Goal: Transaction & Acquisition: Obtain resource

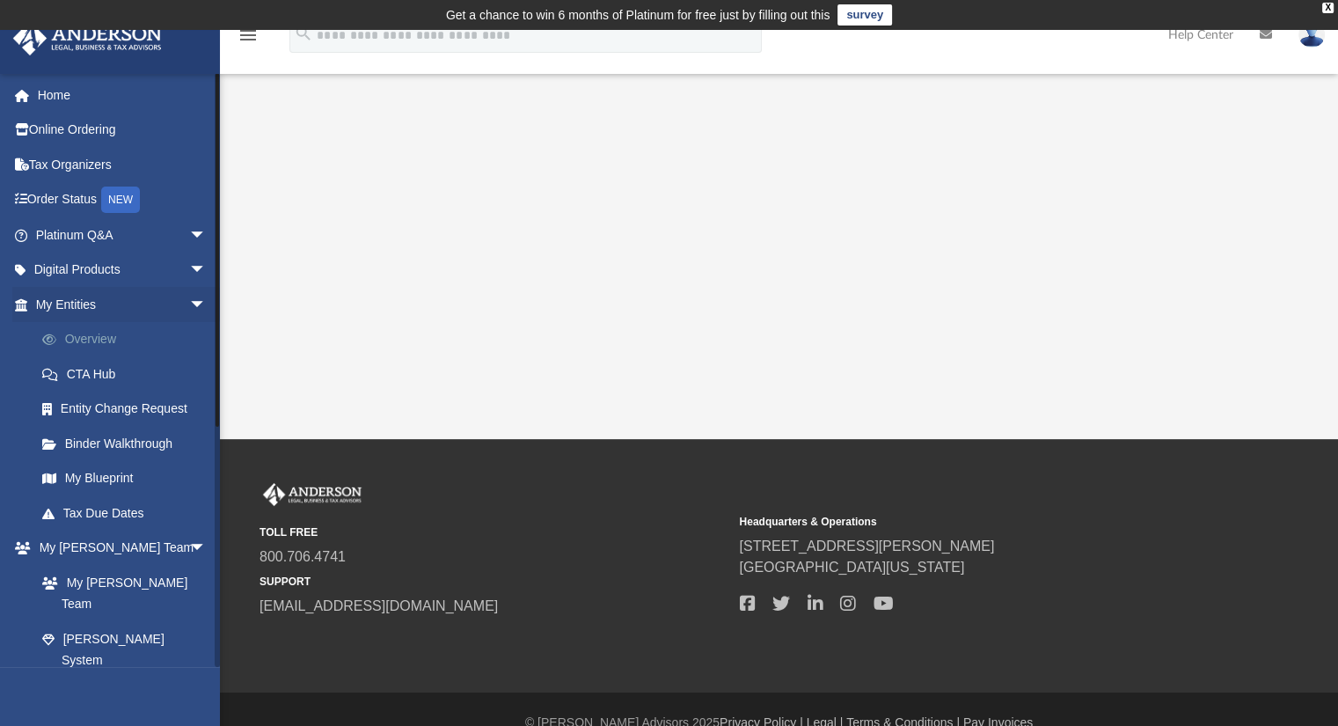
click at [88, 336] on link "Overview" at bounding box center [129, 339] width 209 height 35
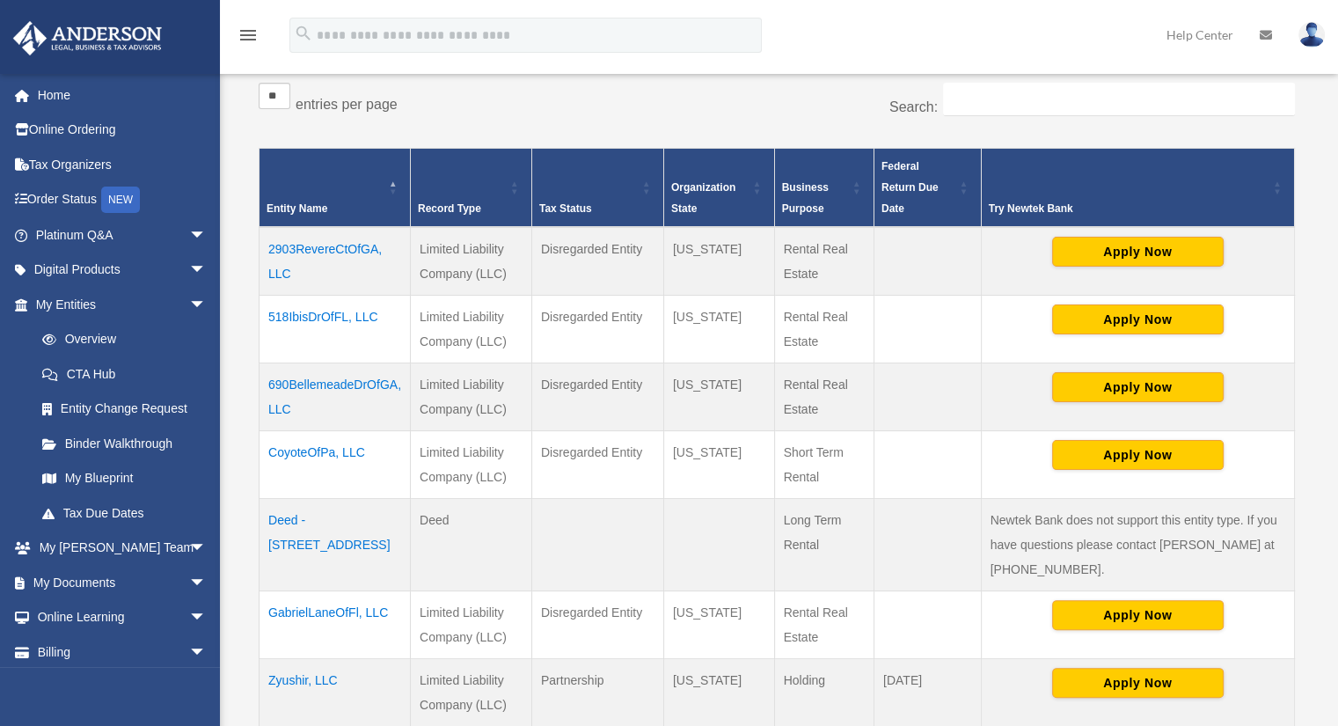
scroll to position [373, 0]
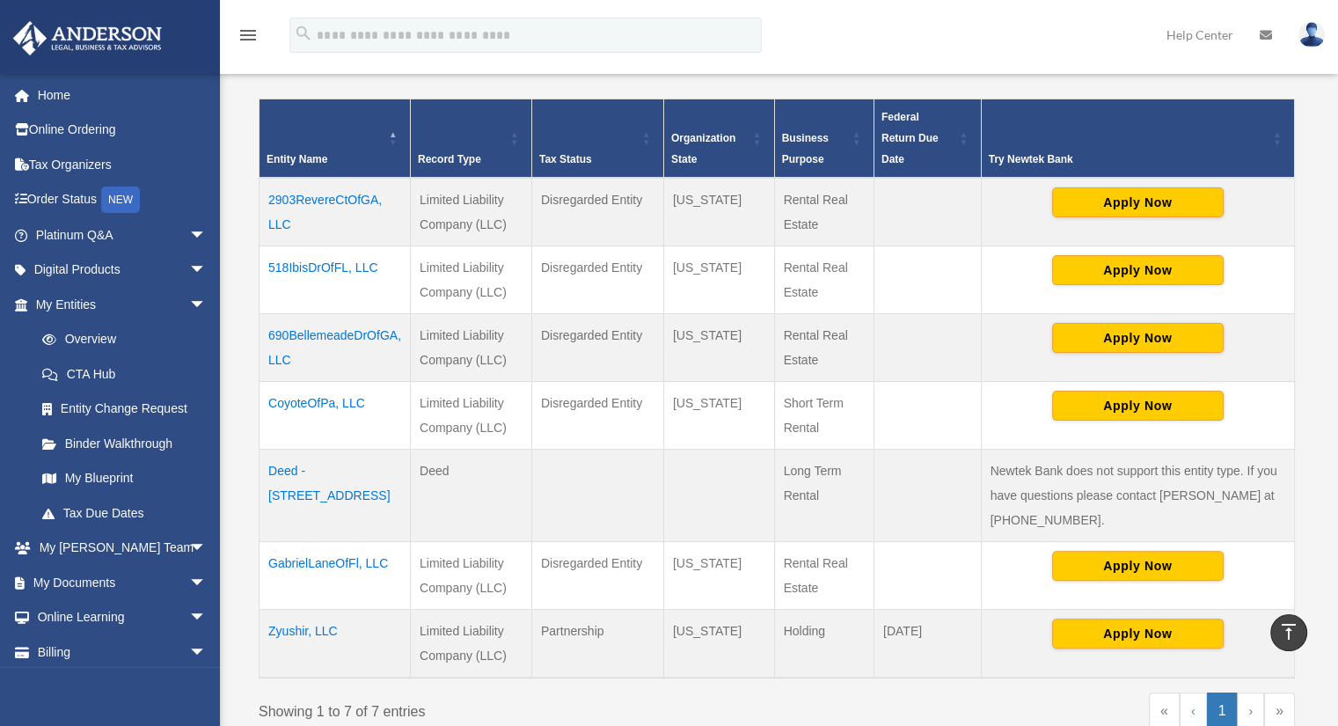
click at [311, 402] on td "CoyoteOfPa, LLC" at bounding box center [335, 415] width 151 height 68
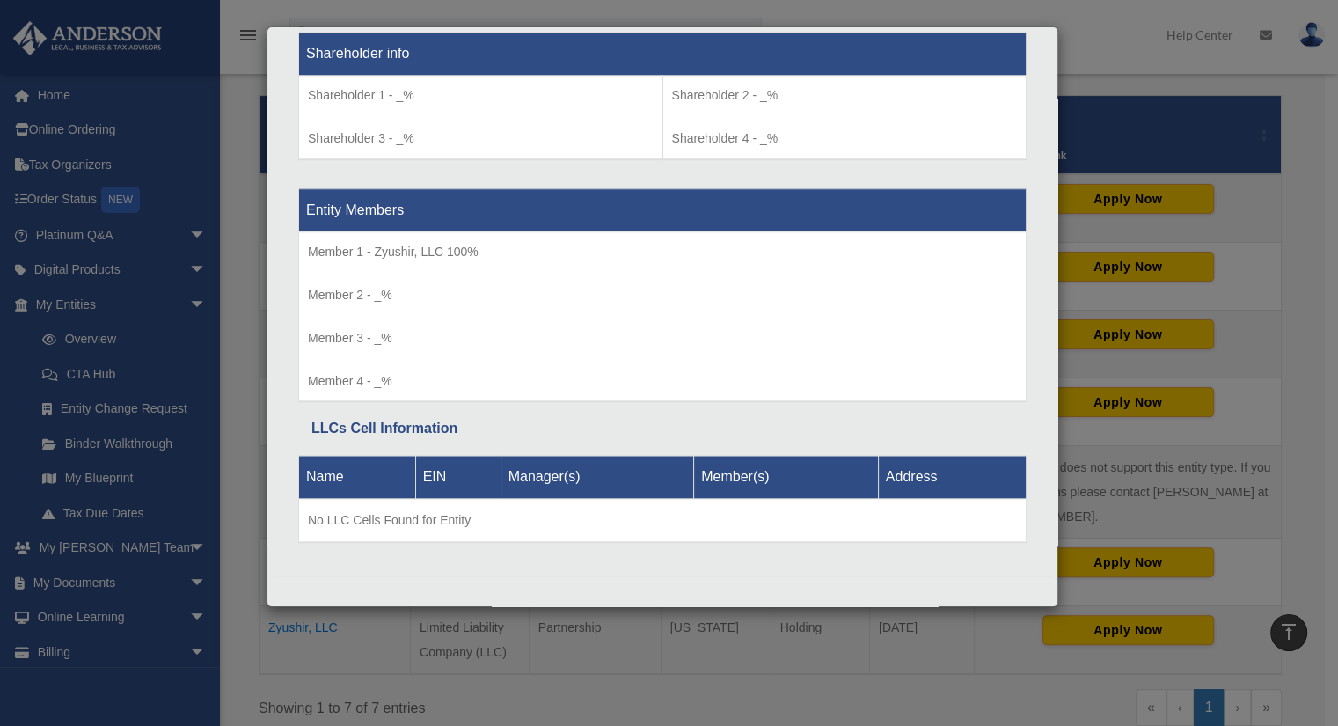
scroll to position [0, 0]
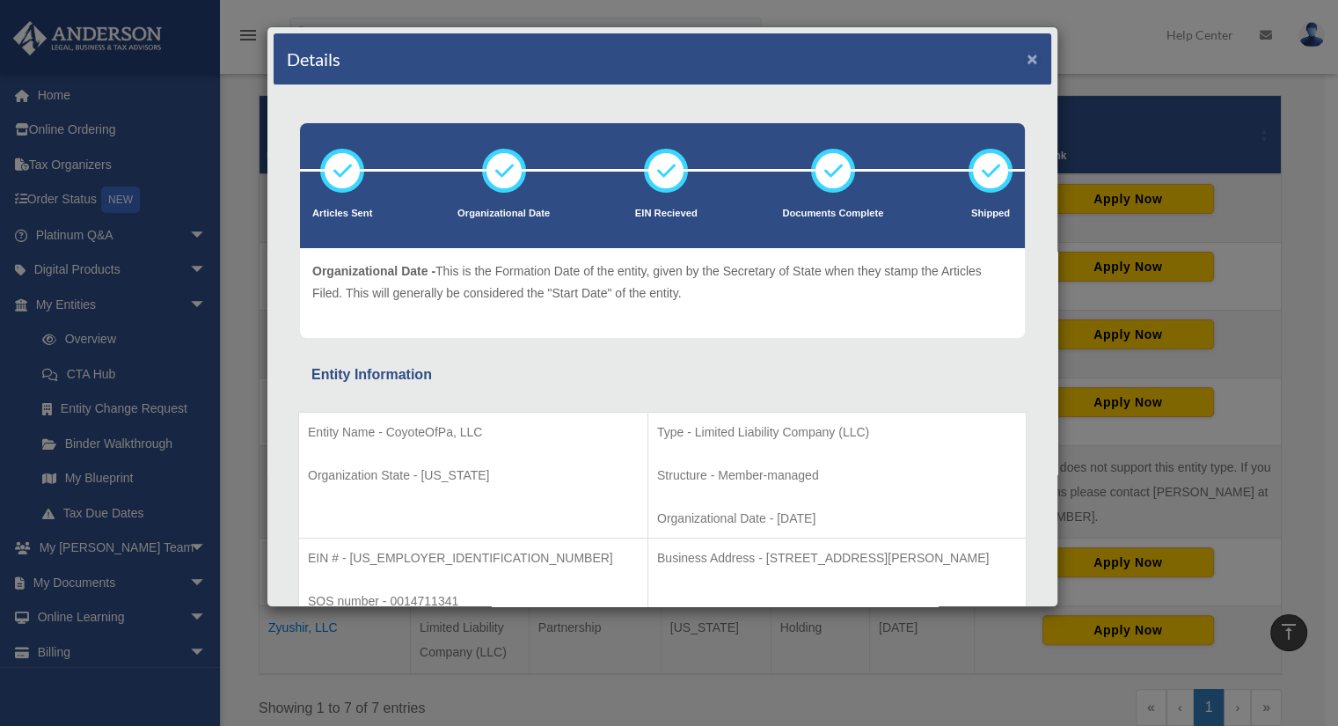
click at [1027, 55] on button "×" at bounding box center [1032, 58] width 11 height 18
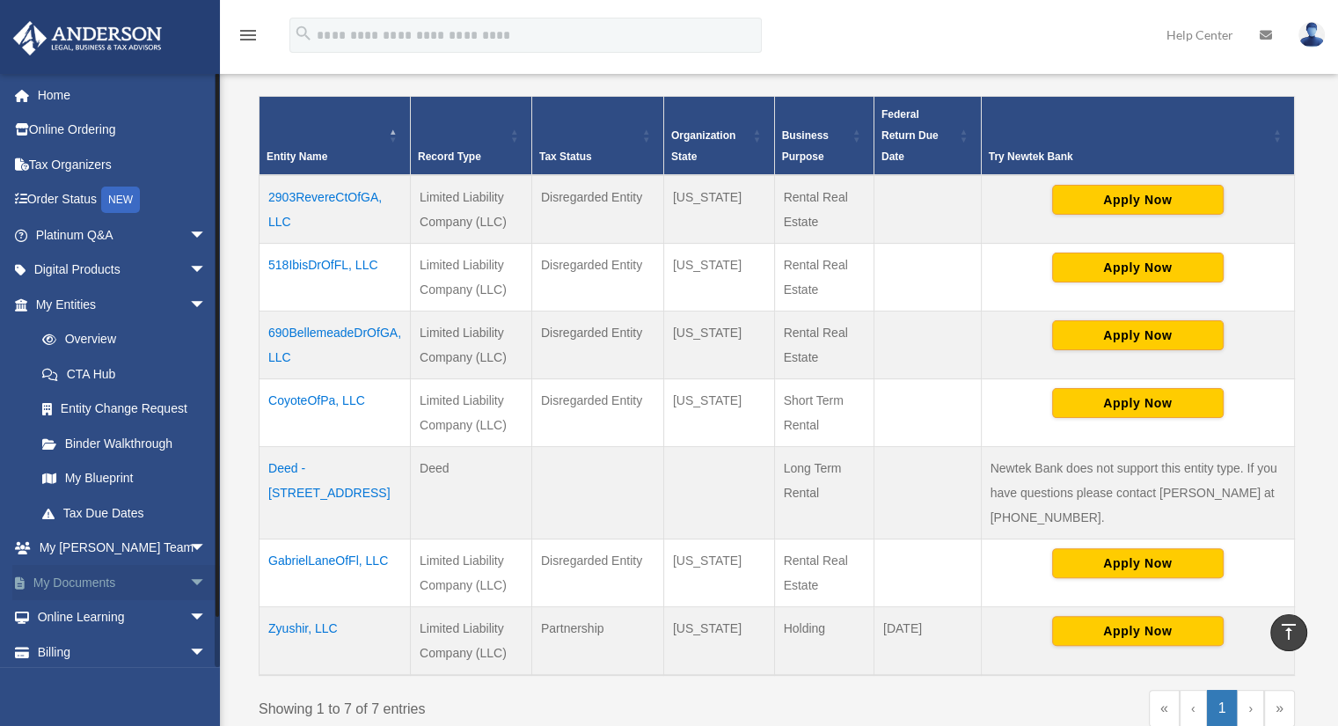
click at [189, 585] on span "arrow_drop_down" at bounding box center [206, 583] width 35 height 36
click at [85, 616] on link "Box" at bounding box center [129, 617] width 209 height 35
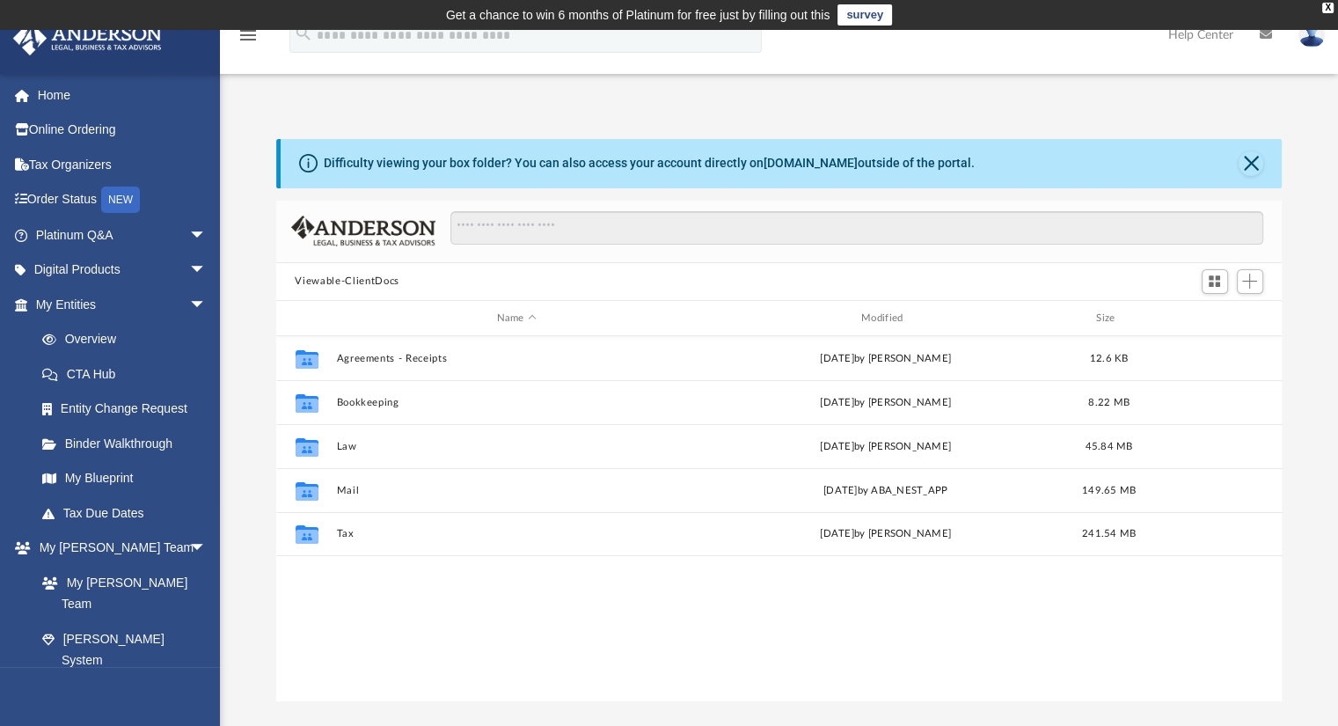
scroll to position [386, 993]
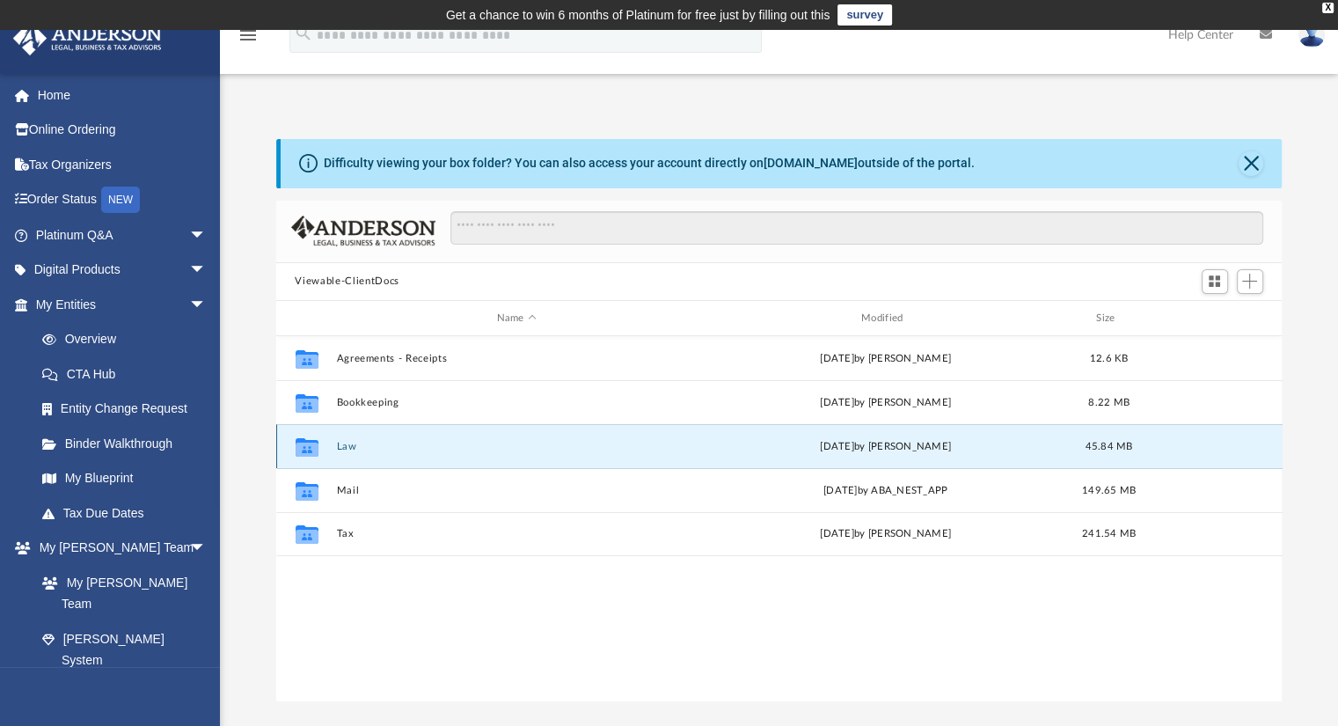
click at [338, 446] on button "Law" at bounding box center [516, 446] width 361 height 11
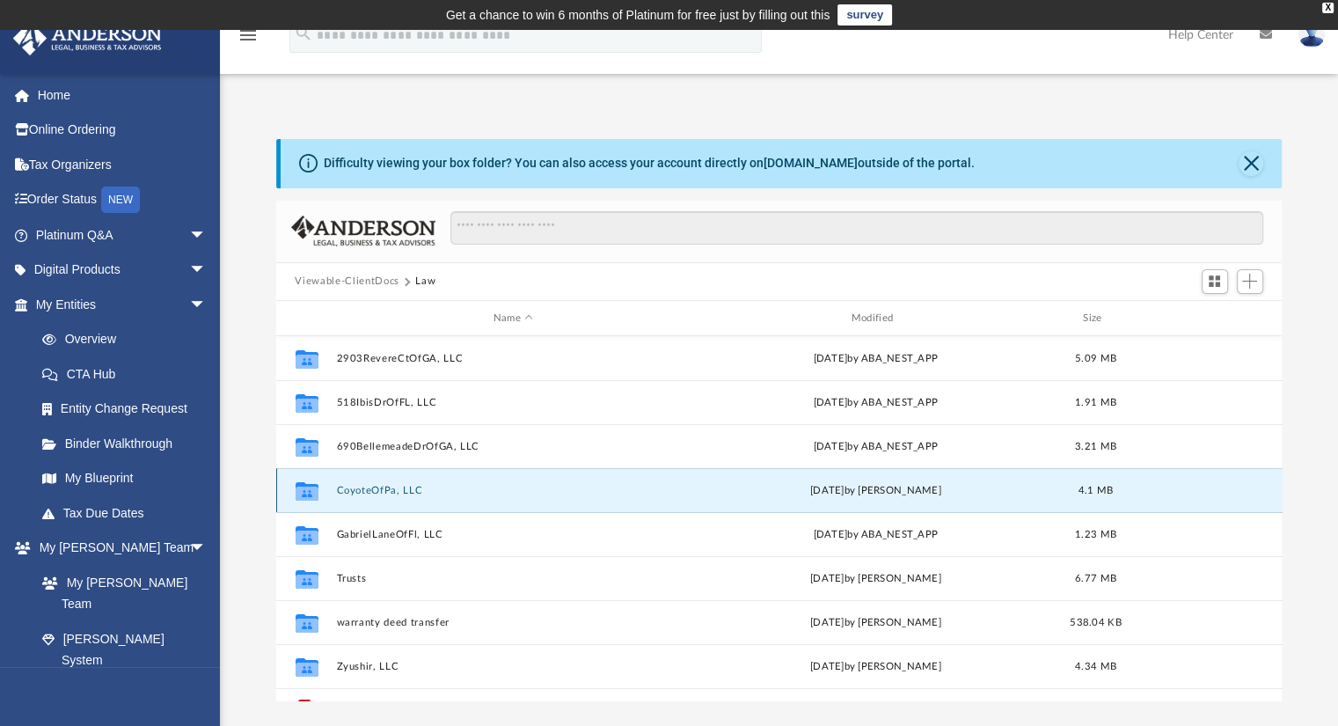
click at [364, 495] on button "CoyoteOfPa, LLC" at bounding box center [513, 490] width 355 height 11
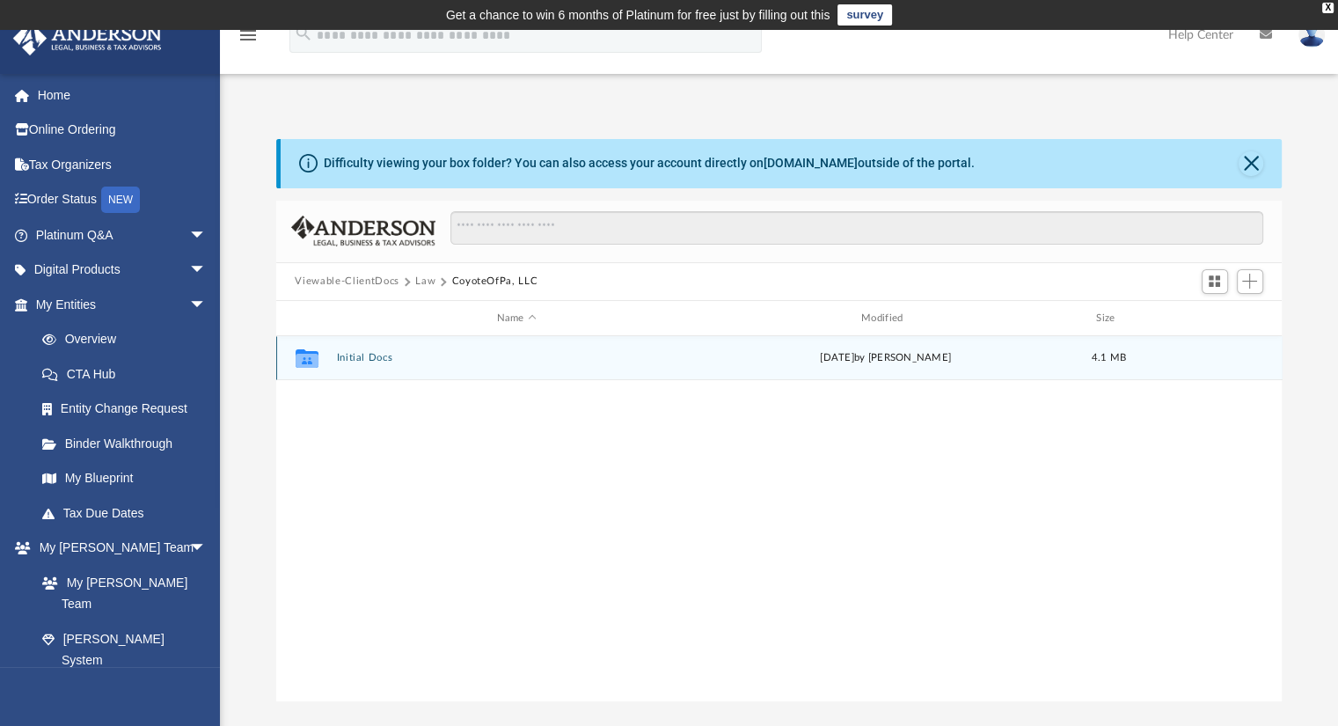
click at [365, 355] on button "Initial Docs" at bounding box center [516, 358] width 361 height 11
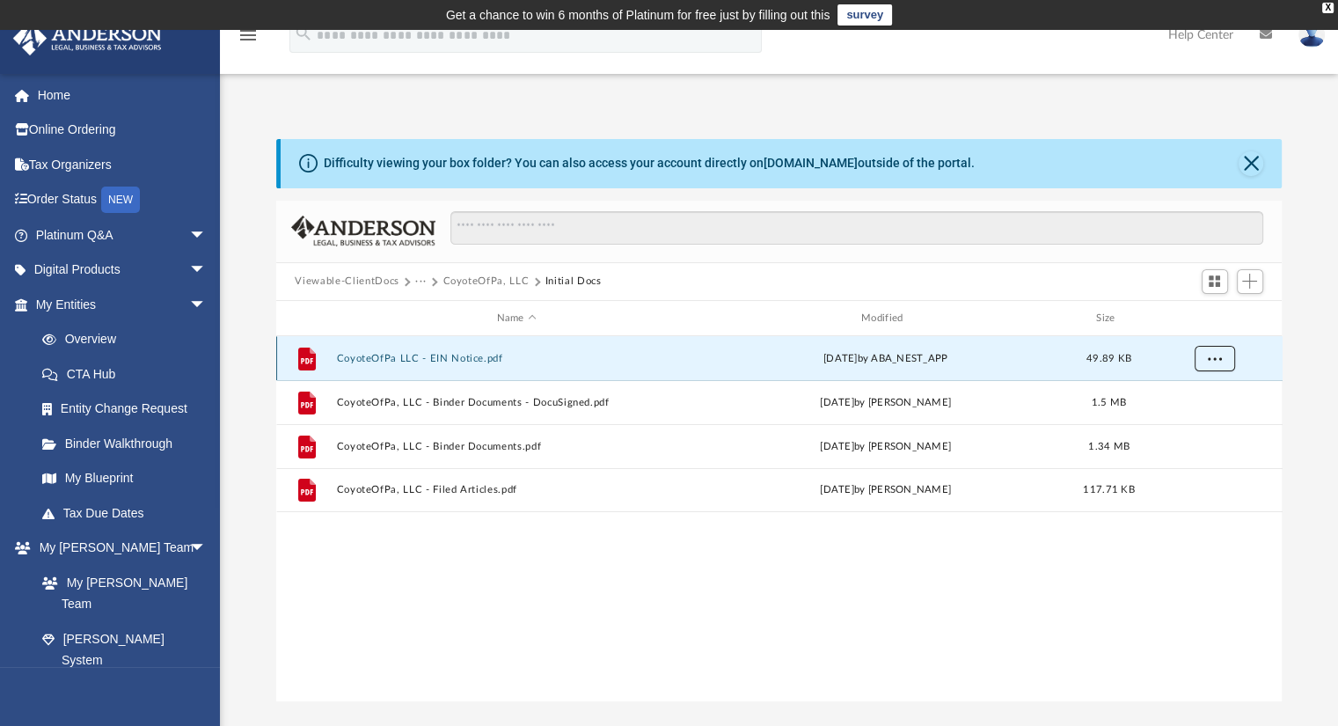
click at [1217, 358] on span "More options" at bounding box center [1214, 359] width 14 height 10
click at [1184, 430] on li "Download" at bounding box center [1198, 422] width 51 height 18
click at [1207, 355] on span "More options" at bounding box center [1214, 359] width 14 height 10
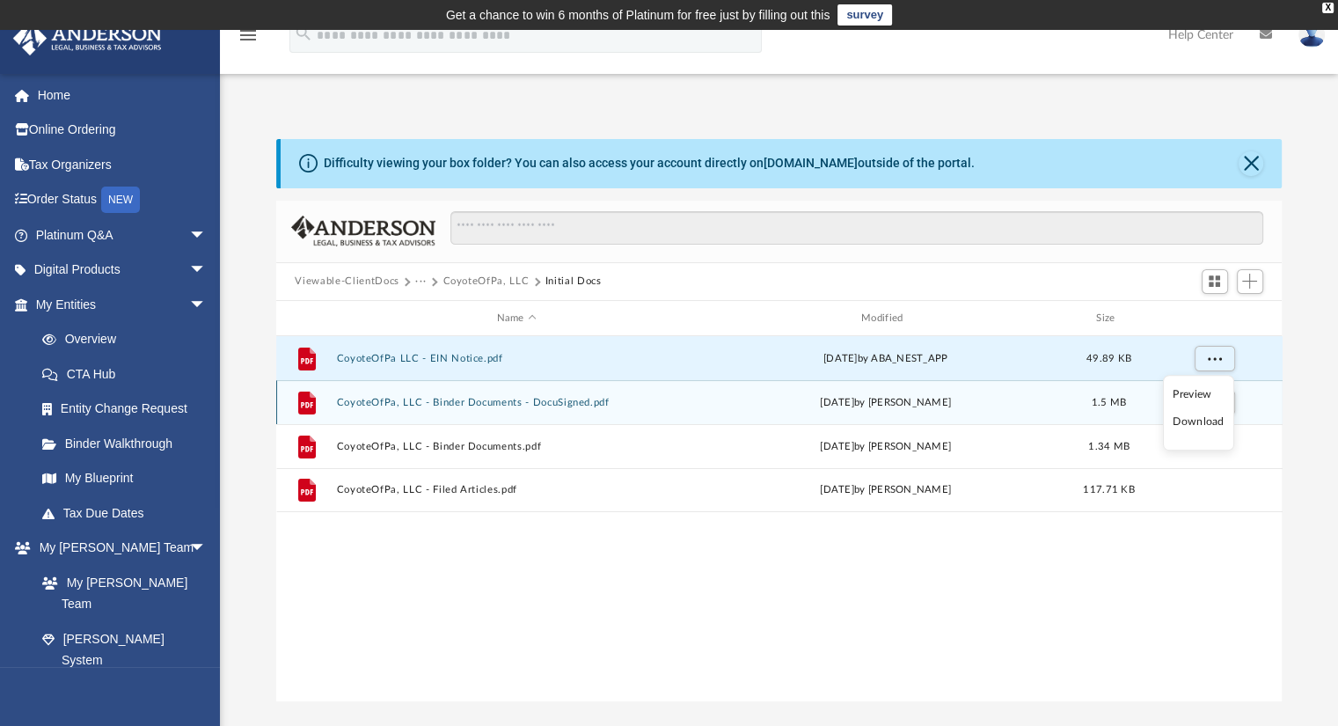
click at [590, 397] on button "CoyoteOfPa, LLC - Binder Documents - DocuSigned.pdf" at bounding box center [516, 402] width 361 height 11
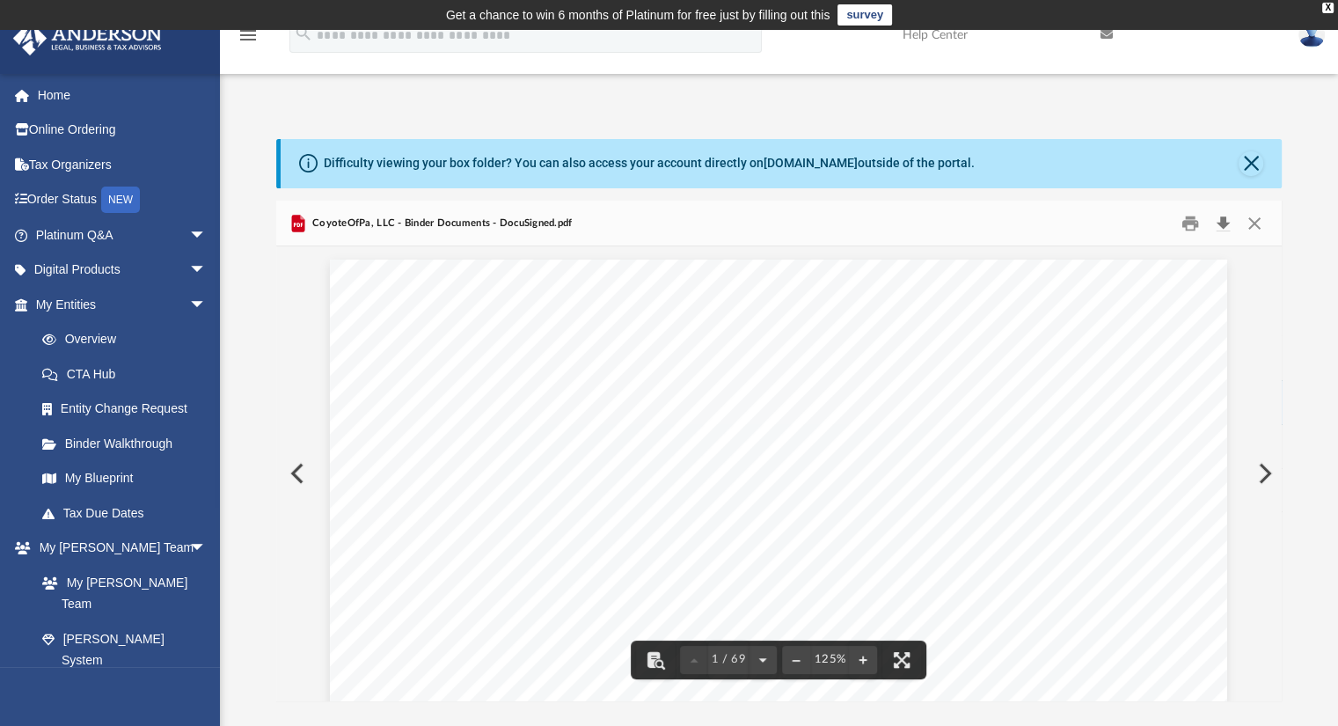
click at [1228, 221] on button "Download" at bounding box center [1224, 222] width 32 height 27
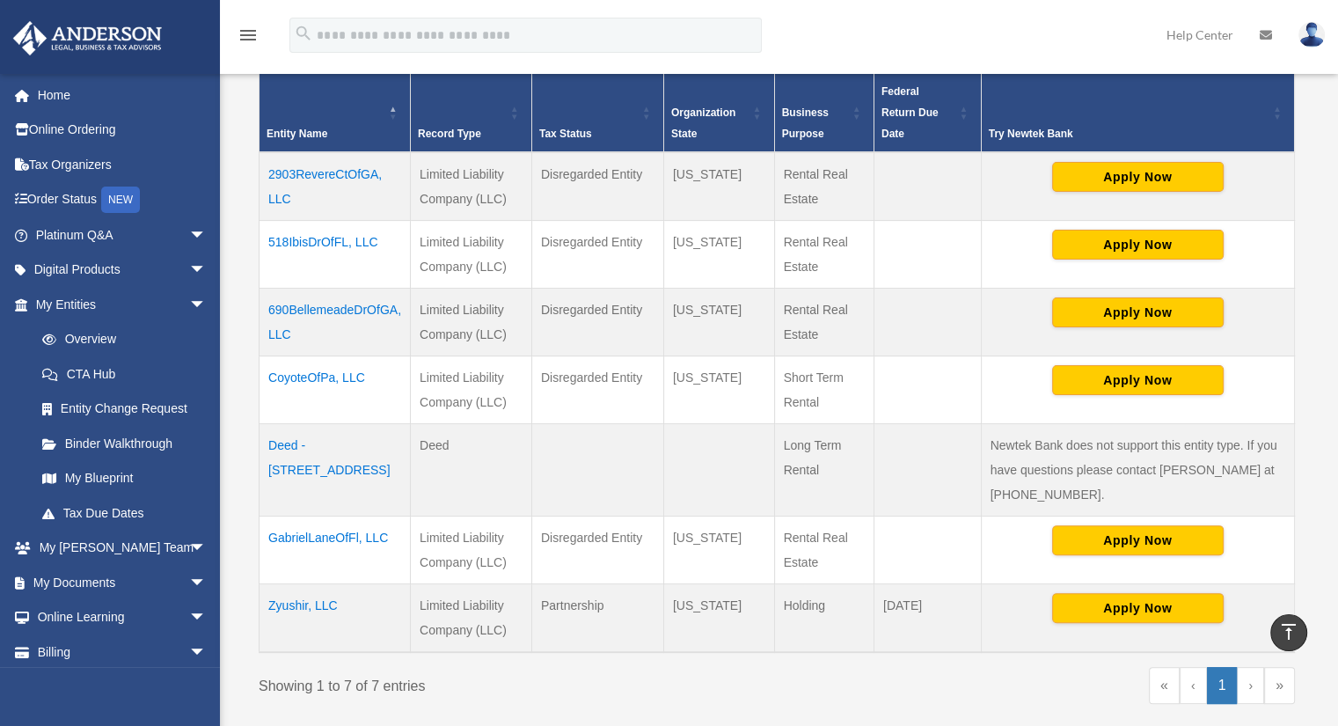
scroll to position [406, 0]
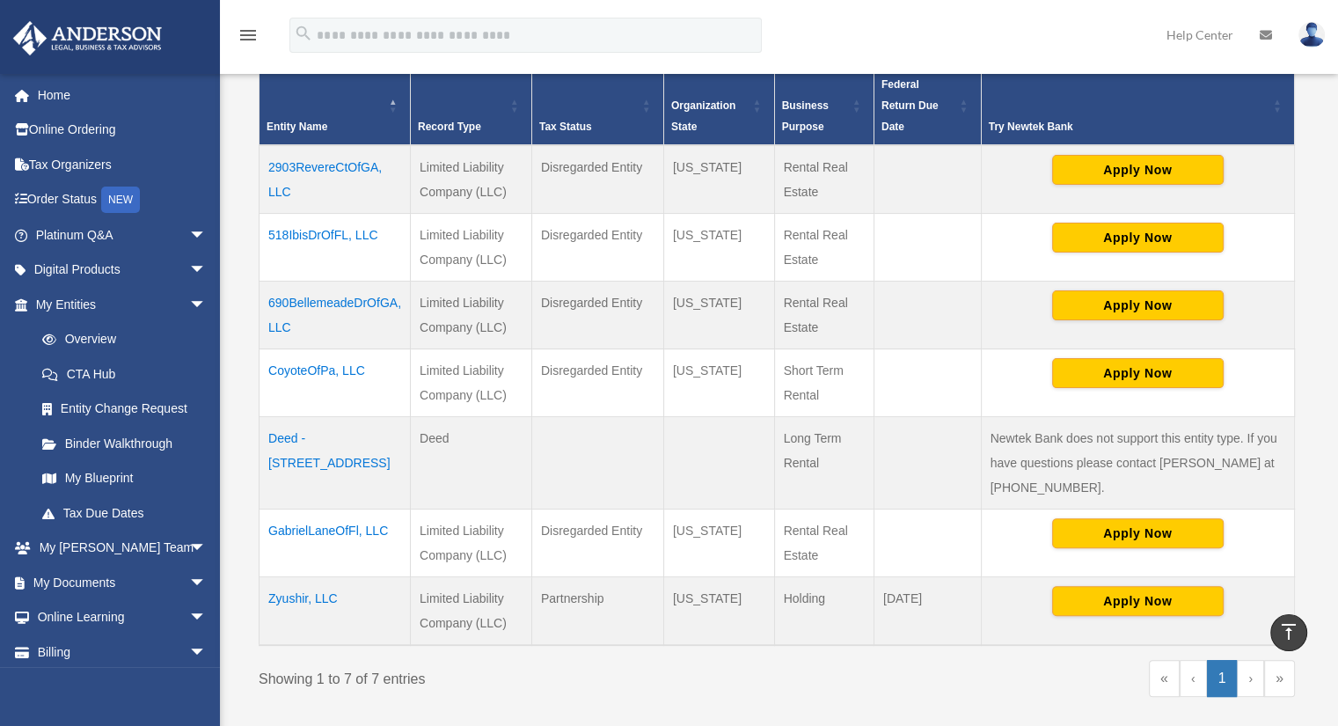
click at [329, 368] on td "CoyoteOfPa, LLC" at bounding box center [335, 382] width 151 height 68
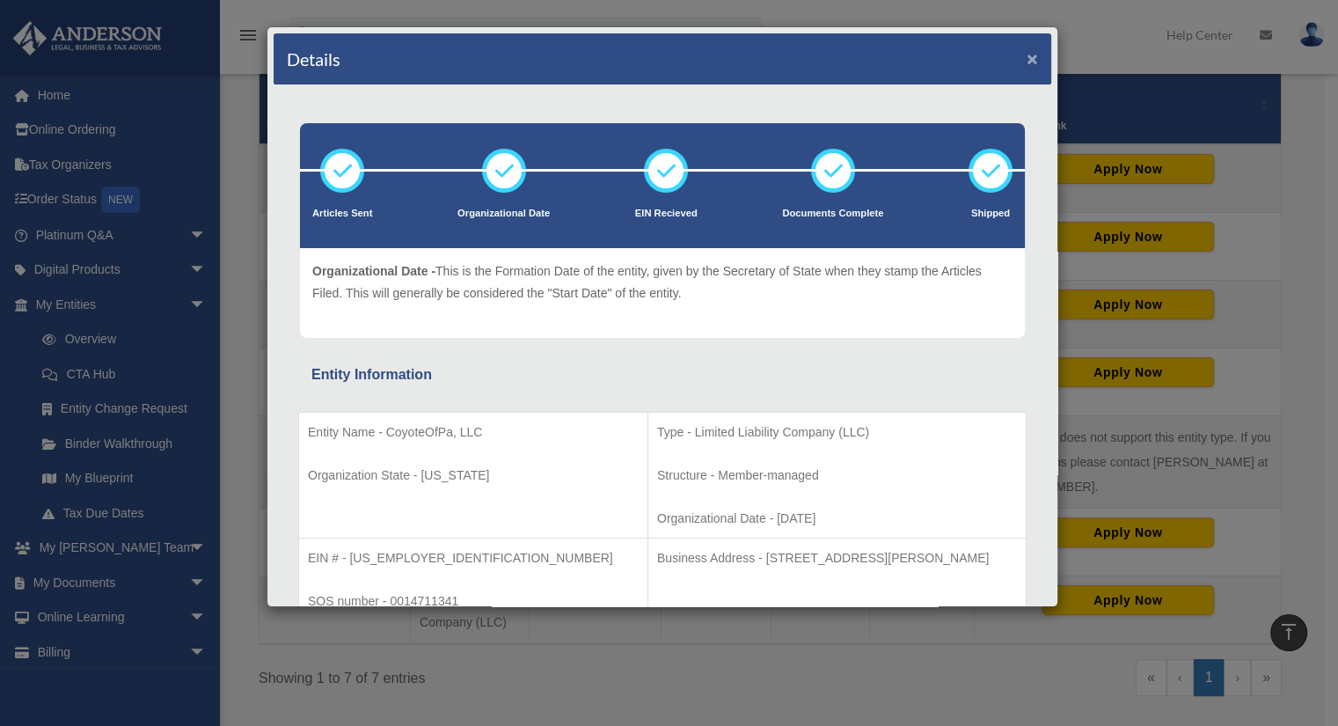
click at [1027, 62] on button "×" at bounding box center [1032, 58] width 11 height 18
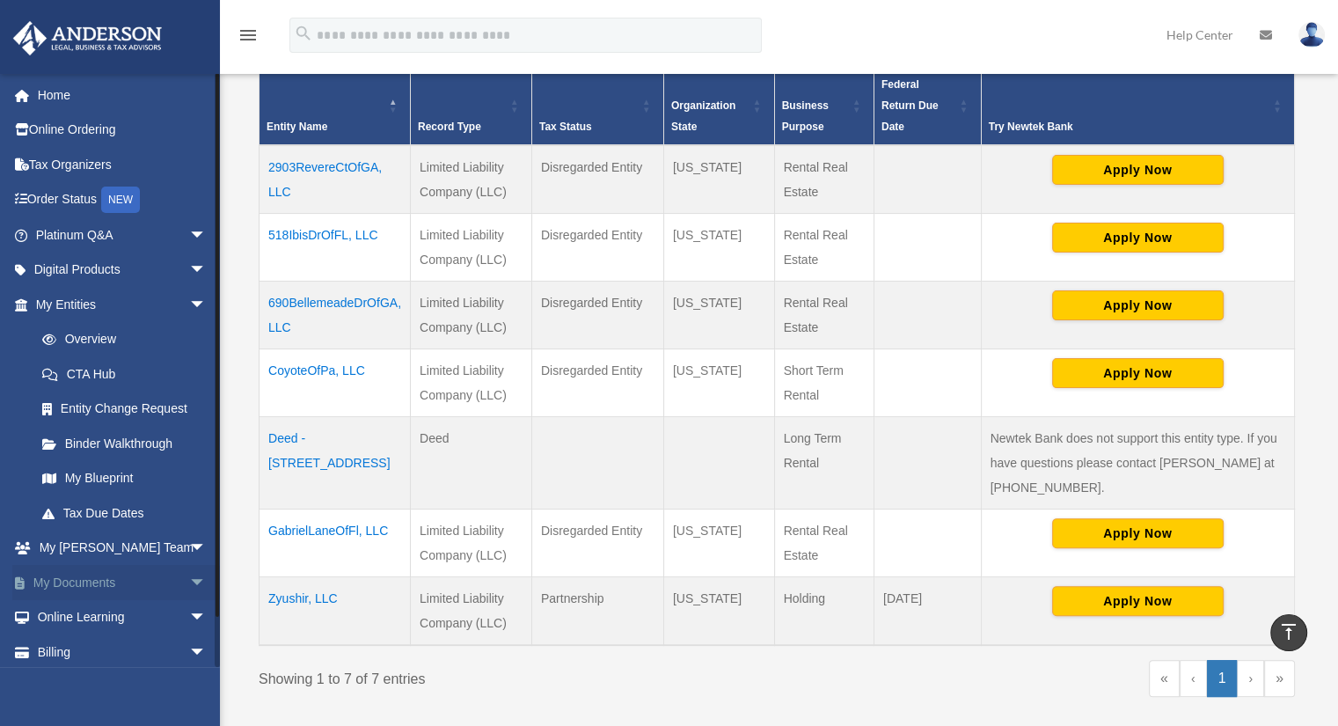
click at [191, 577] on span "arrow_drop_down" at bounding box center [206, 583] width 35 height 36
click at [67, 619] on link "Box" at bounding box center [129, 617] width 209 height 35
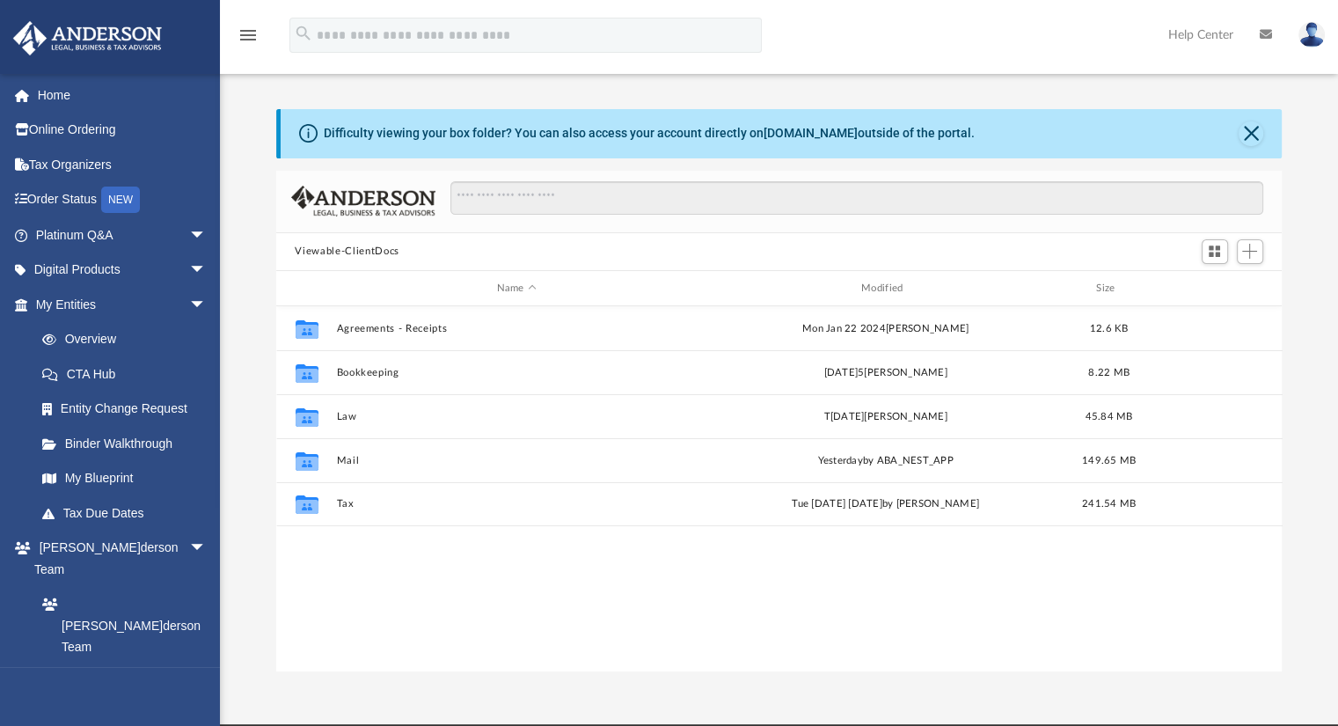
scroll to position [386, 993]
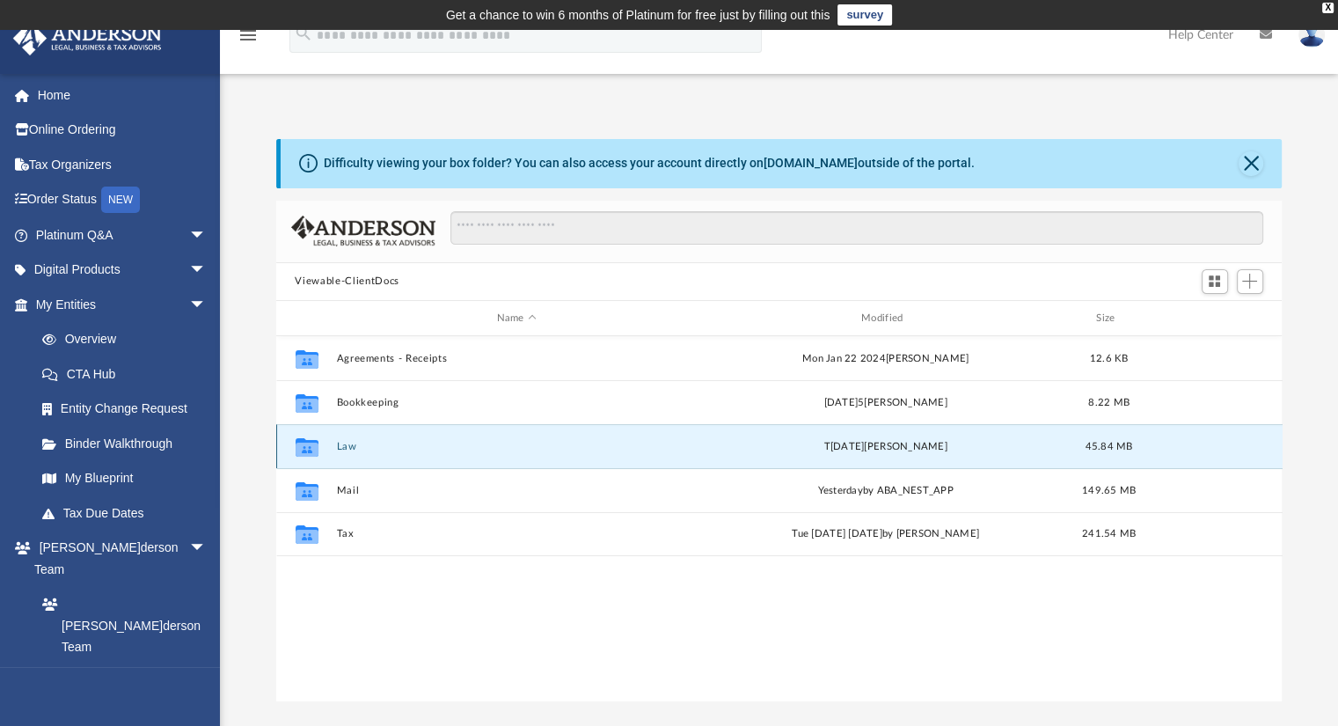
click at [343, 442] on button "Law" at bounding box center [516, 446] width 361 height 11
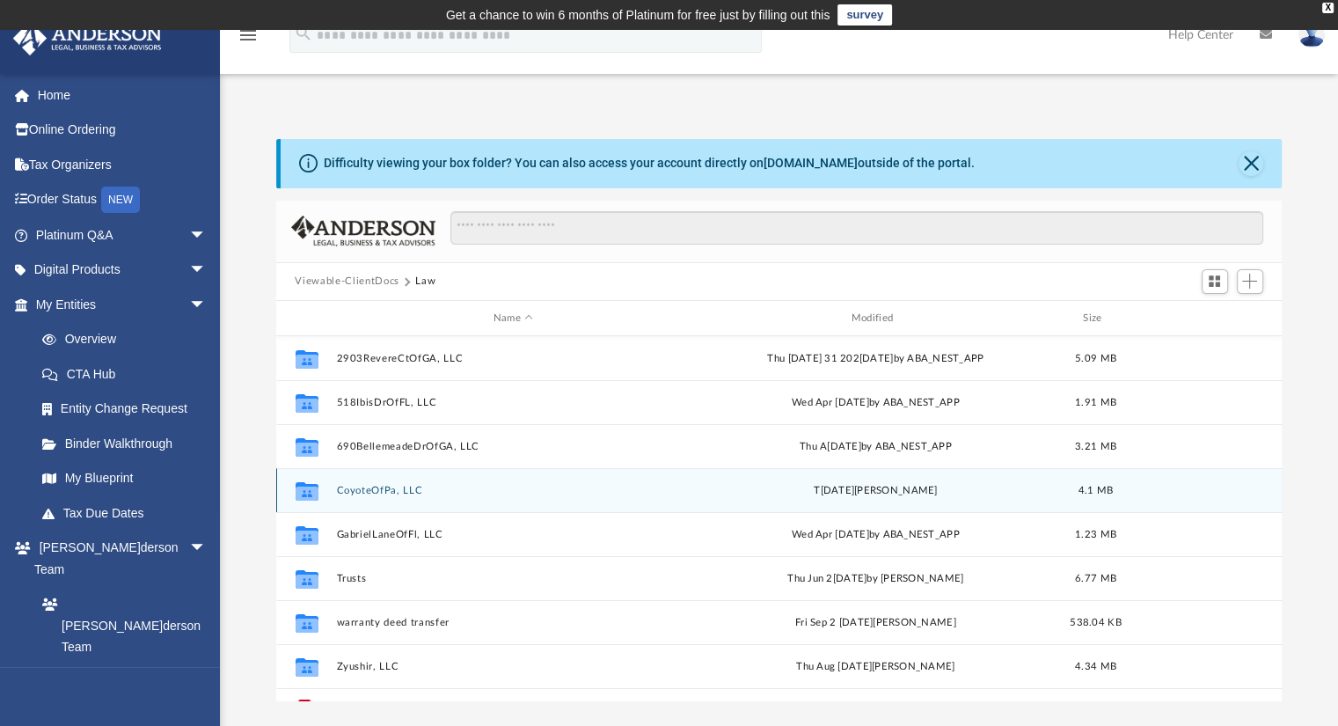
click at [359, 489] on button "CoyoteOfPa, LLC" at bounding box center [513, 490] width 355 height 11
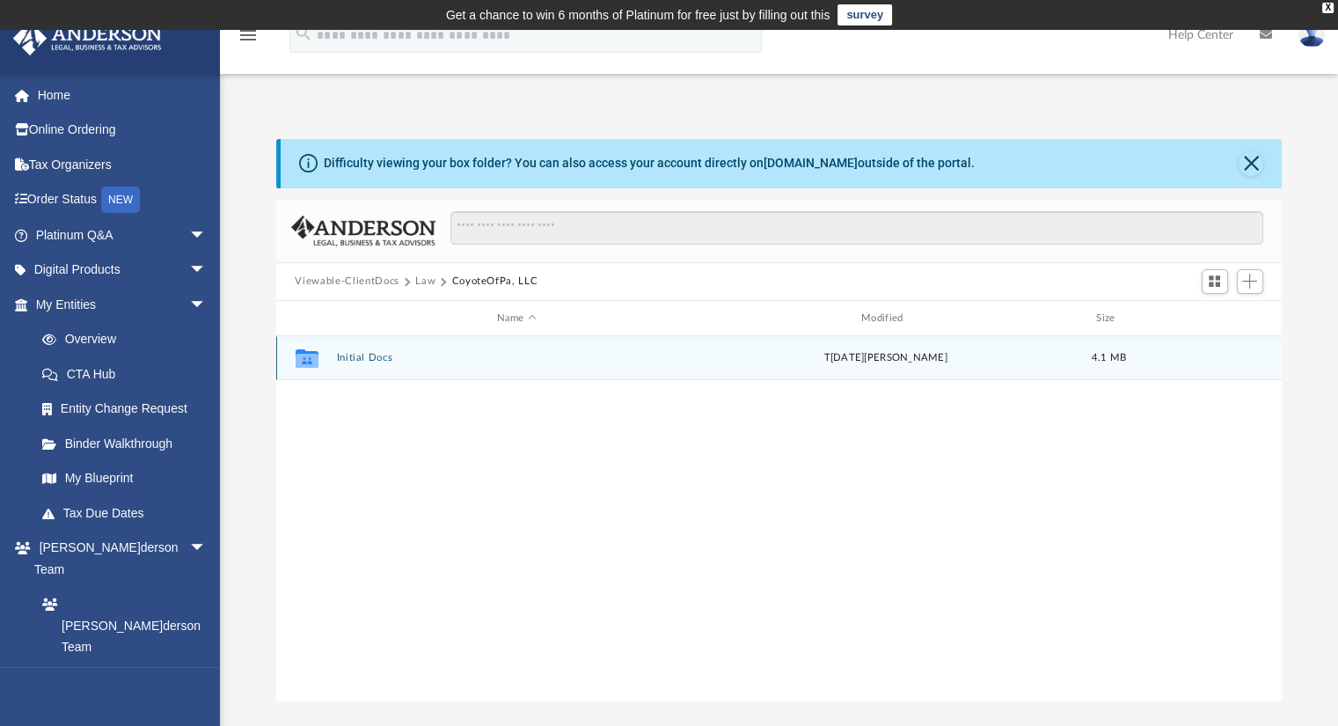
click at [377, 363] on div "Collaborated Folder Initial Docs T[DATE] by[PERSON_NAME] 4.1 MB" at bounding box center [779, 358] width 1007 height 44
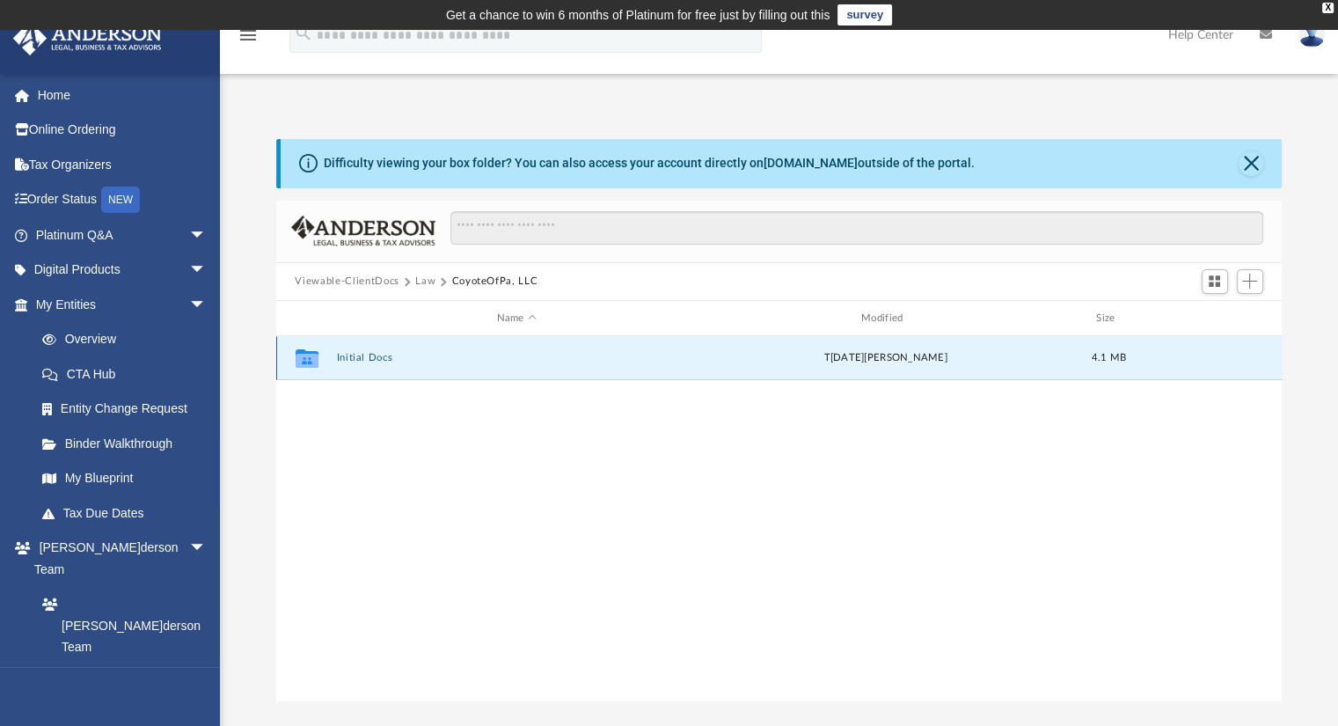
click at [370, 349] on div "Collaborated Folder Initial Docs T[DATE] by[PERSON_NAME] 4.1 MB" at bounding box center [779, 358] width 1007 height 44
click at [370, 356] on button "Initial Docs" at bounding box center [516, 358] width 361 height 11
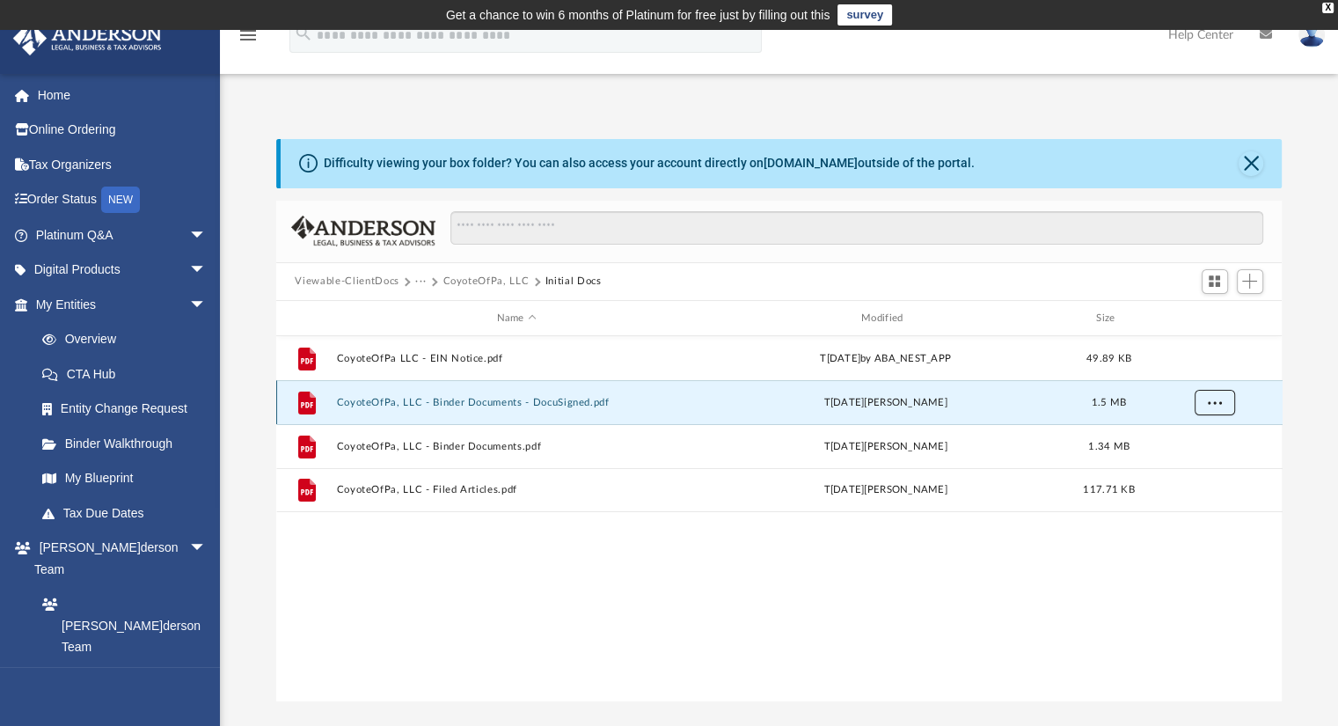
click at [1217, 399] on span "More options" at bounding box center [1214, 403] width 14 height 10
click at [1186, 465] on li "Download" at bounding box center [1198, 466] width 51 height 18
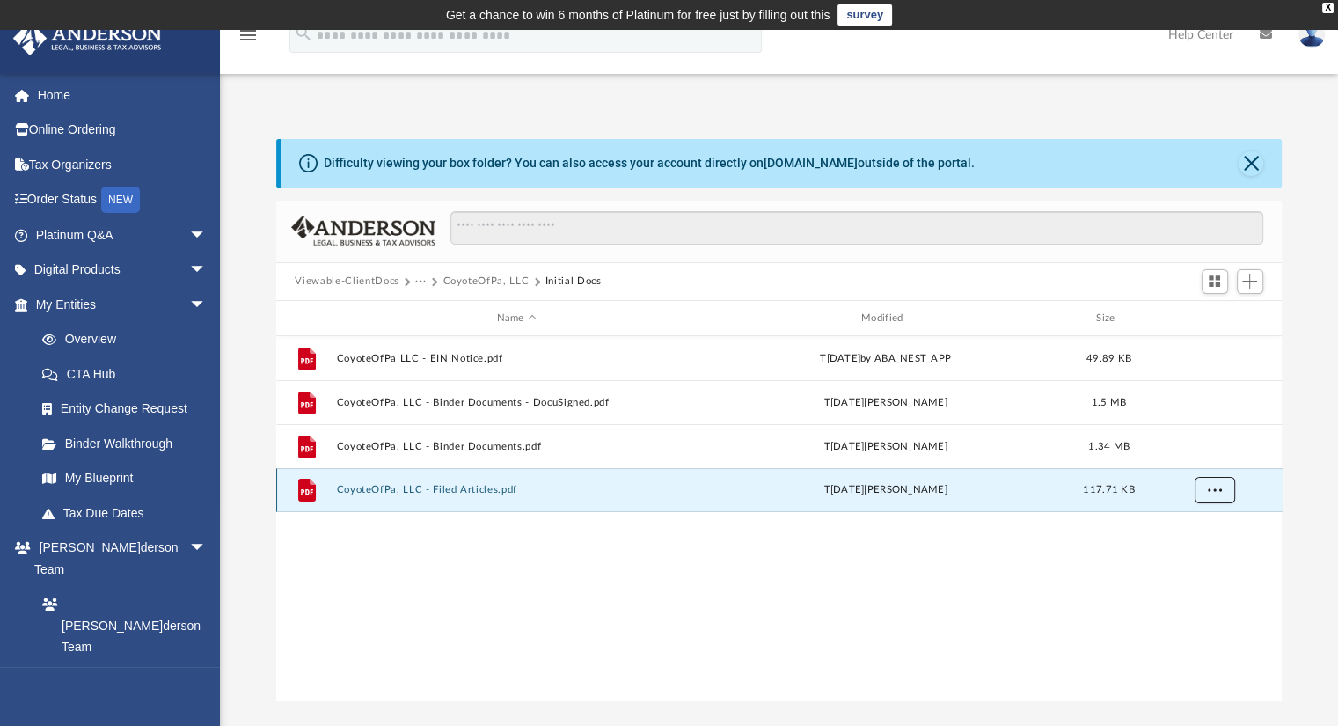
click at [1213, 499] on button "More options" at bounding box center [1214, 491] width 40 height 26
click at [1191, 555] on li "Download" at bounding box center [1198, 554] width 51 height 18
click at [419, 277] on button "···" at bounding box center [420, 282] width 11 height 16
click at [422, 283] on button "···" at bounding box center [420, 282] width 11 height 16
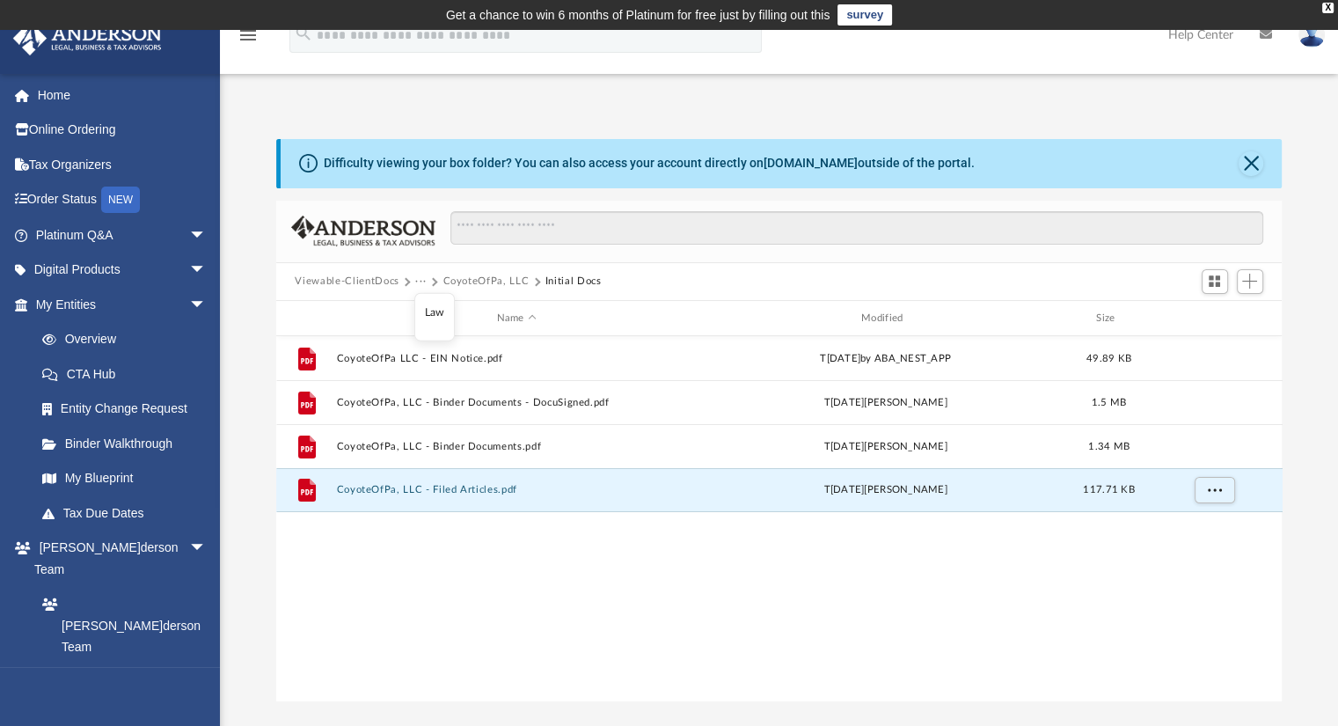
click at [433, 312] on li "Law" at bounding box center [434, 312] width 20 height 18
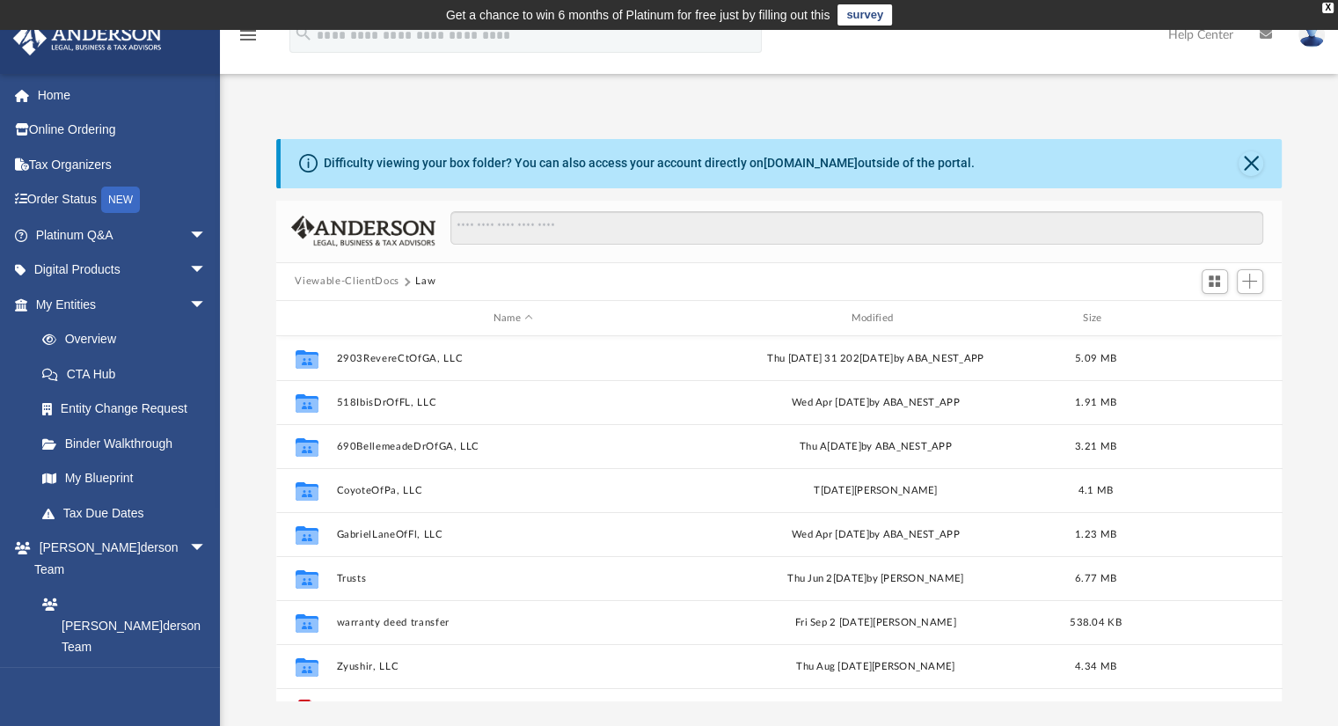
click at [382, 285] on button "Viewable-ClientDocs" at bounding box center [347, 282] width 104 height 16
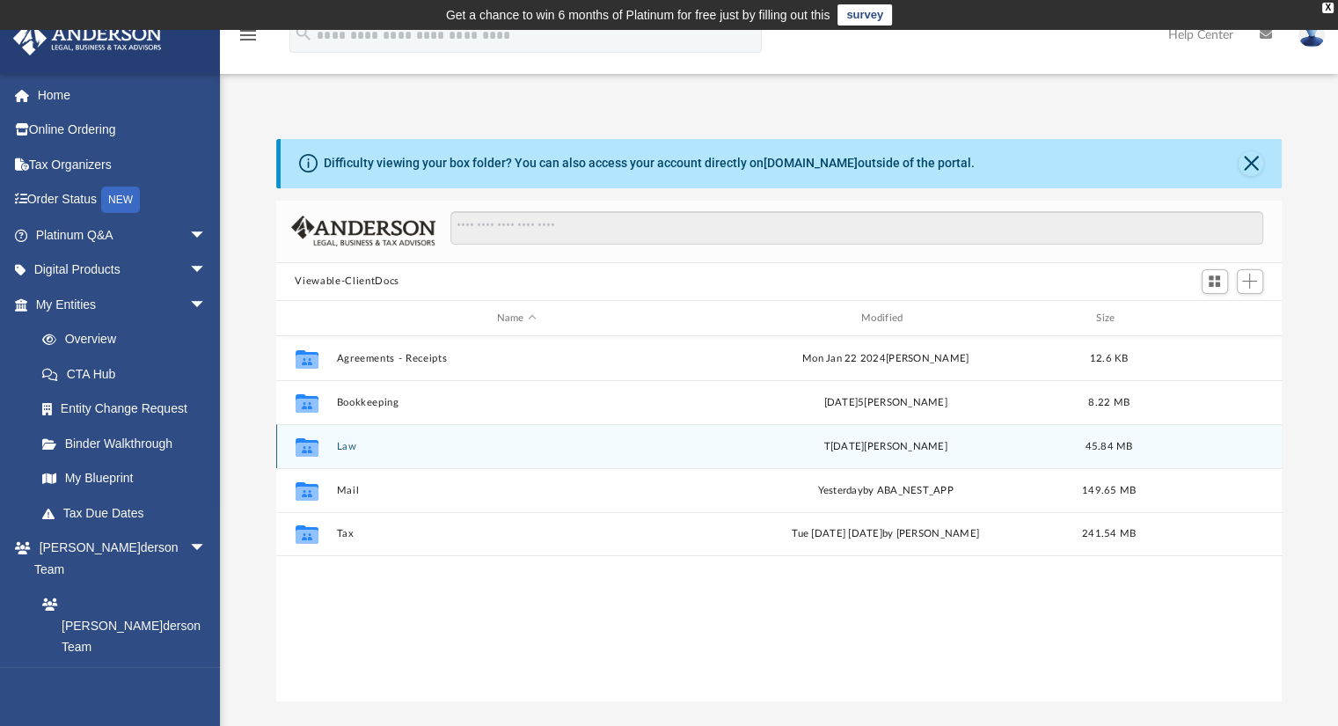
click at [340, 446] on button "Law" at bounding box center [516, 446] width 361 height 11
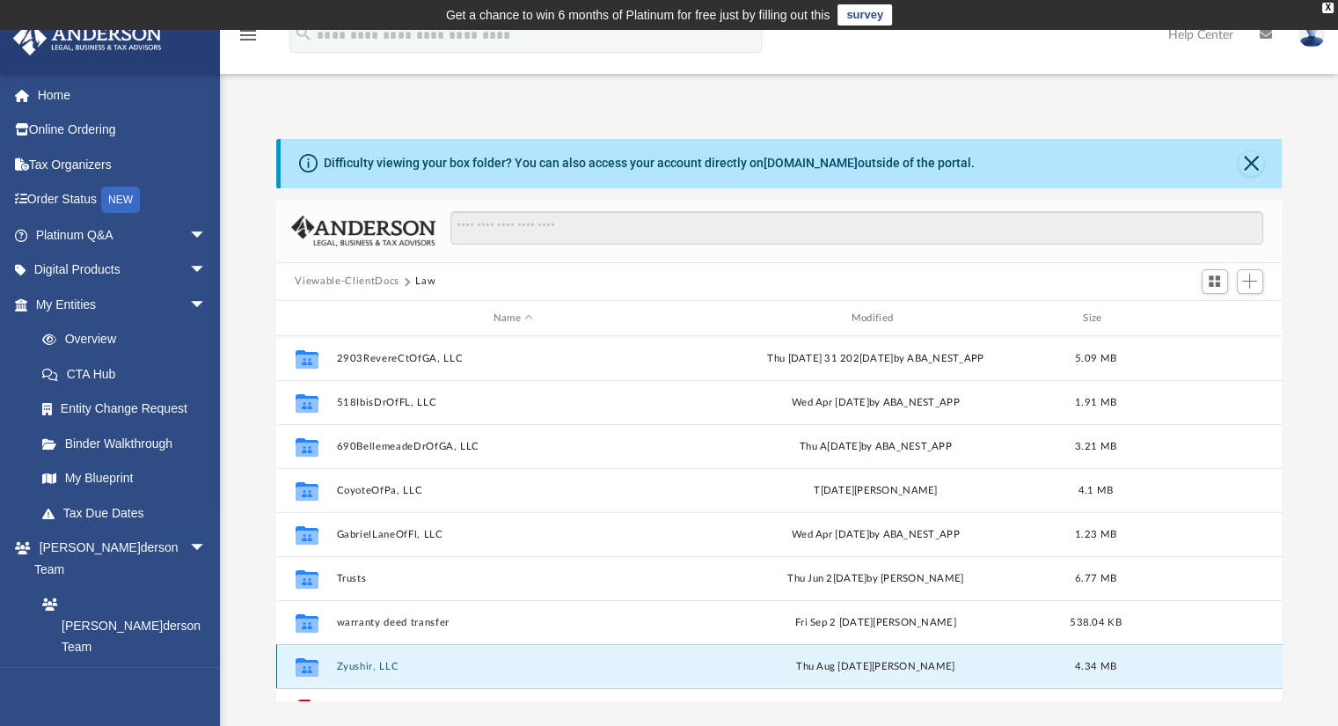
click at [377, 666] on button "Zyushir, LLC" at bounding box center [513, 666] width 355 height 11
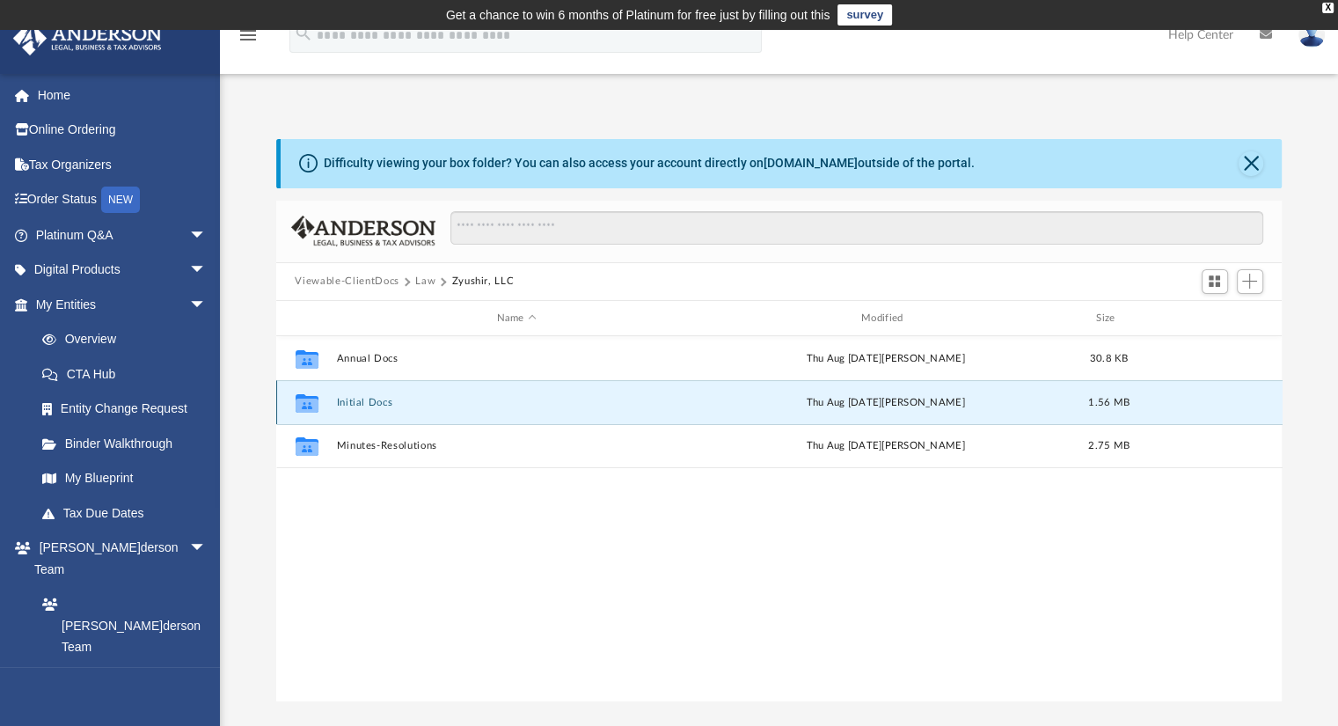
click at [371, 402] on button "Initial Docs" at bounding box center [516, 402] width 361 height 11
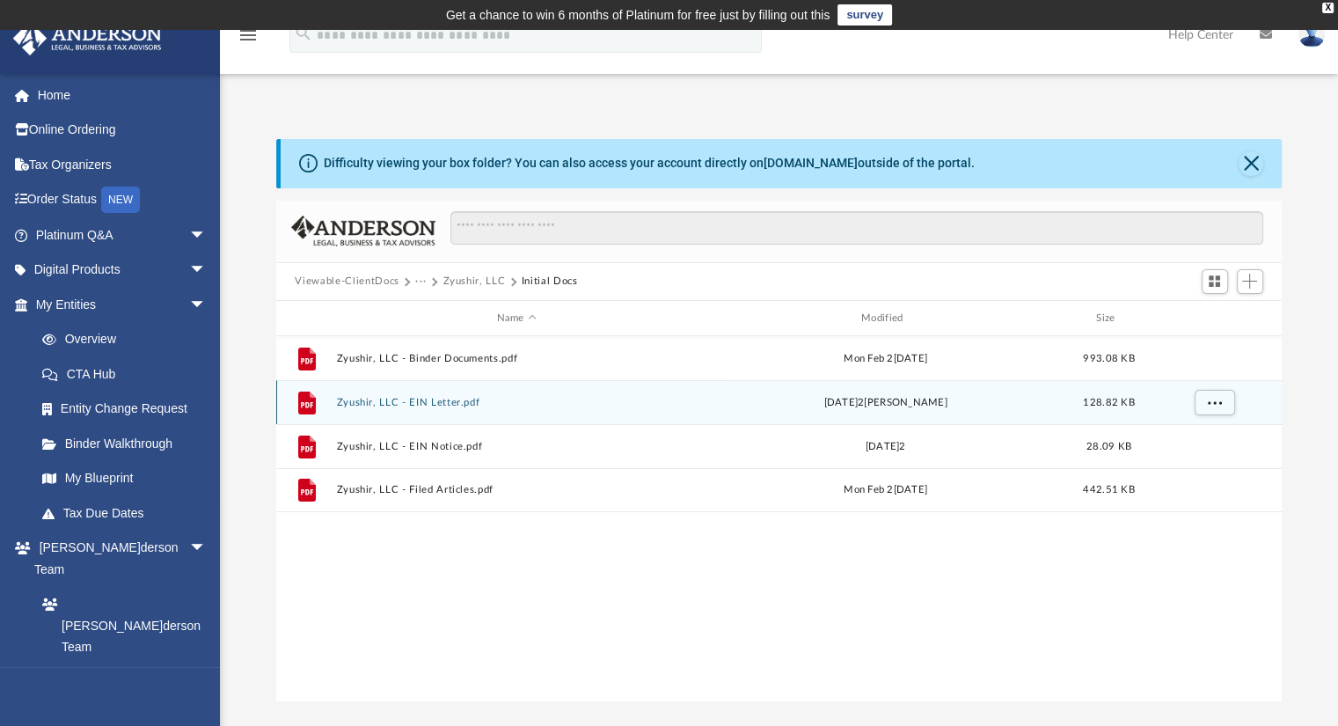
click at [392, 404] on button "Zyushir, LLC - EIN Letter.pdf" at bounding box center [516, 402] width 361 height 11
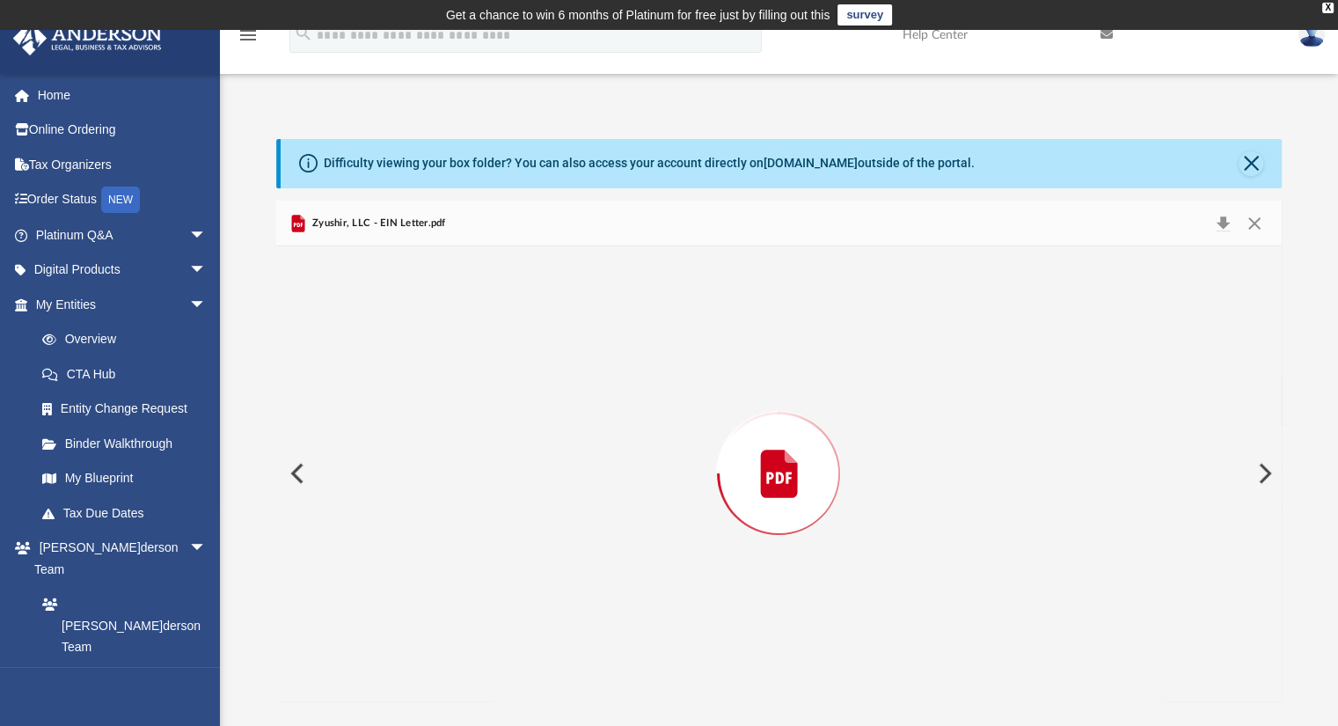
drag, startPoint x: 392, startPoint y: 404, endPoint x: 390, endPoint y: 440, distance: 36.2
click at [390, 440] on div "Preview" at bounding box center [779, 473] width 1007 height 454
click at [310, 129] on div "Difficulty viewing your box folder? You can also access your account directly o…" at bounding box center [779, 401] width 1118 height 599
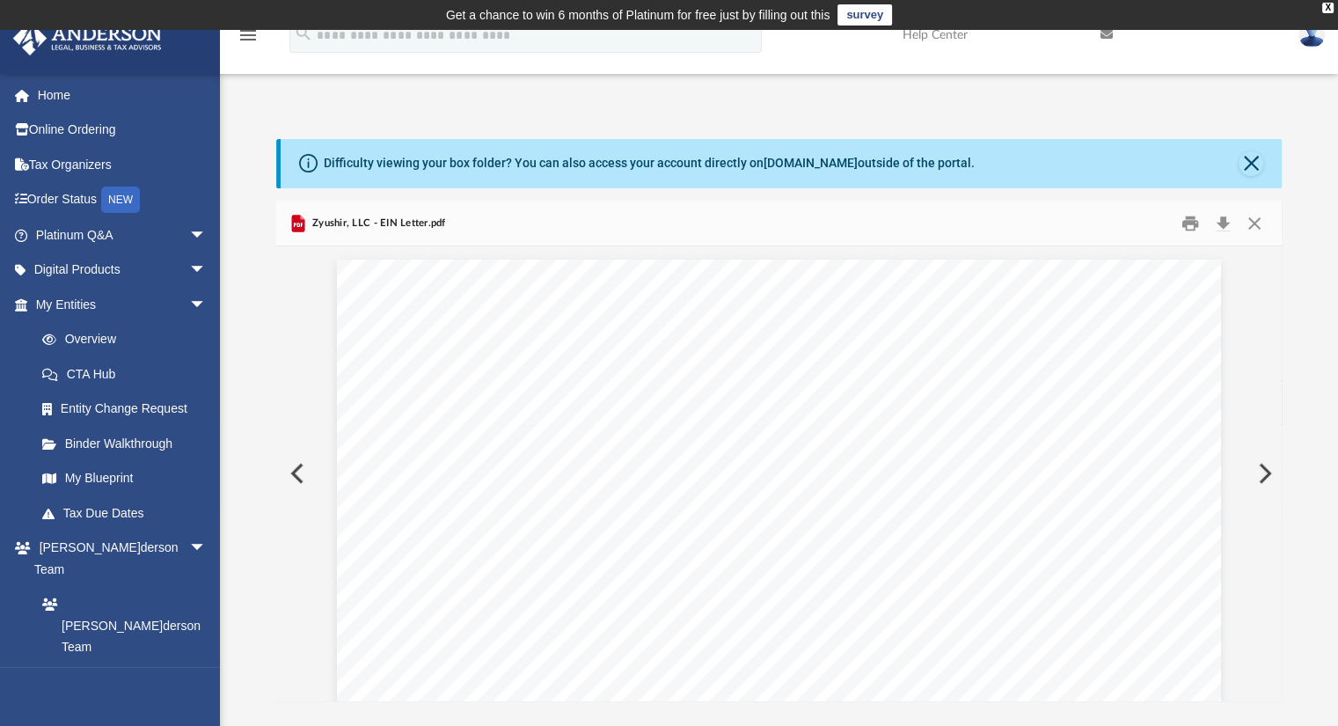
click at [310, 129] on div "Difficulty viewing your box folder? You can also access your account directly o…" at bounding box center [779, 401] width 1118 height 599
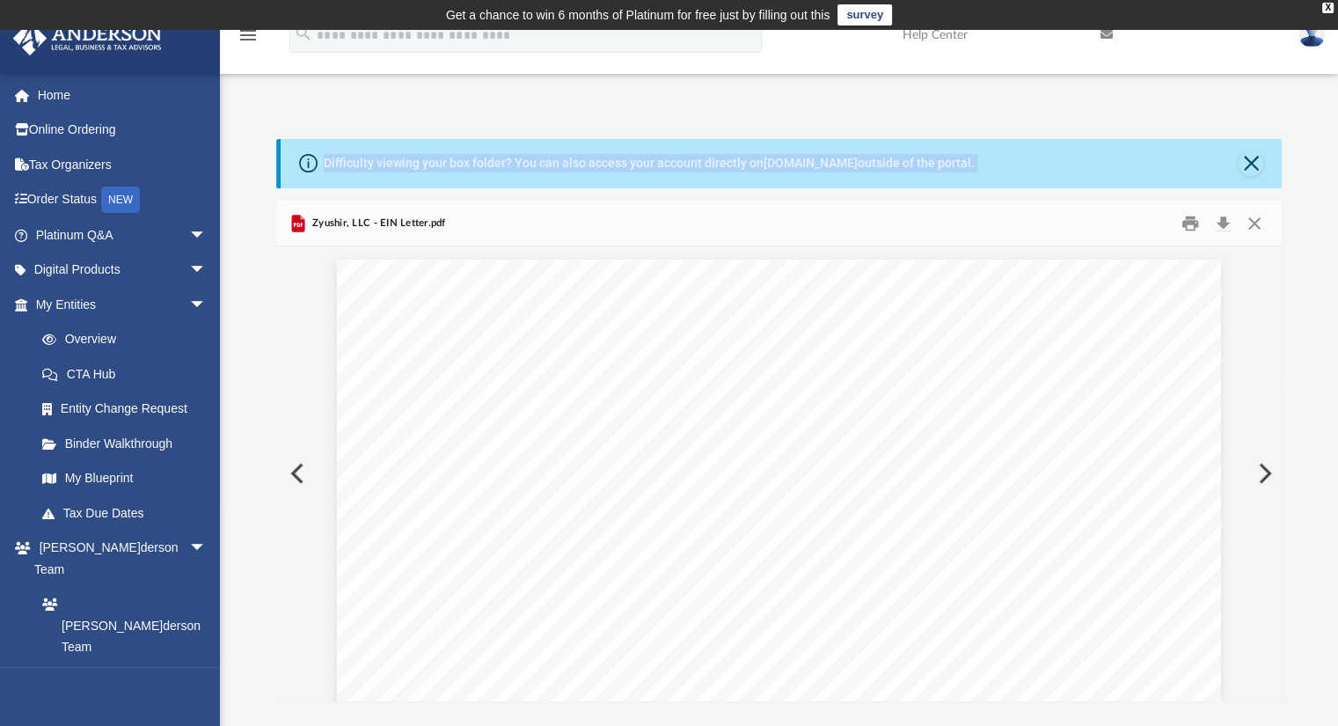
click at [310, 129] on div "Difficulty viewing your box folder? You can also access your account directly o…" at bounding box center [779, 401] width 1118 height 599
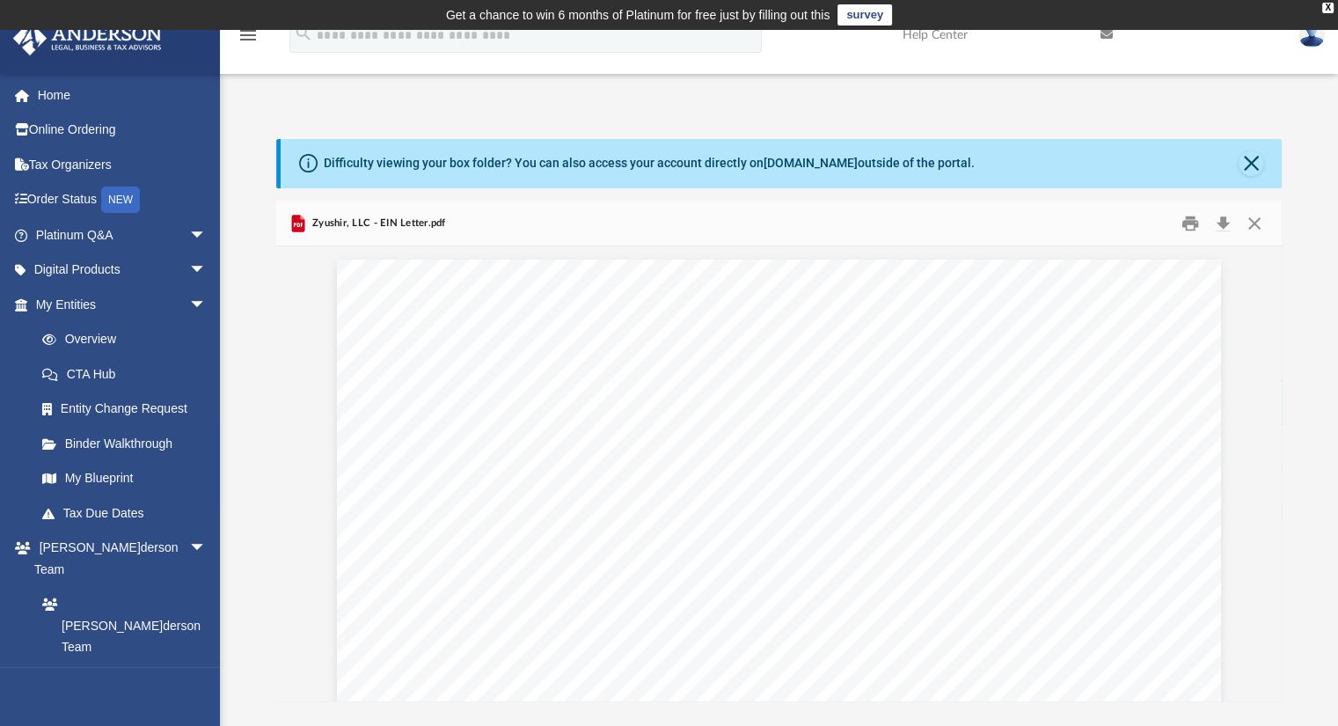
click at [374, 61] on div "menu search Site Menu add [EMAIL_ADDRESS][PERSON_NAME][DOMAIN_NAME] My Profile …" at bounding box center [669, 43] width 1312 height 60
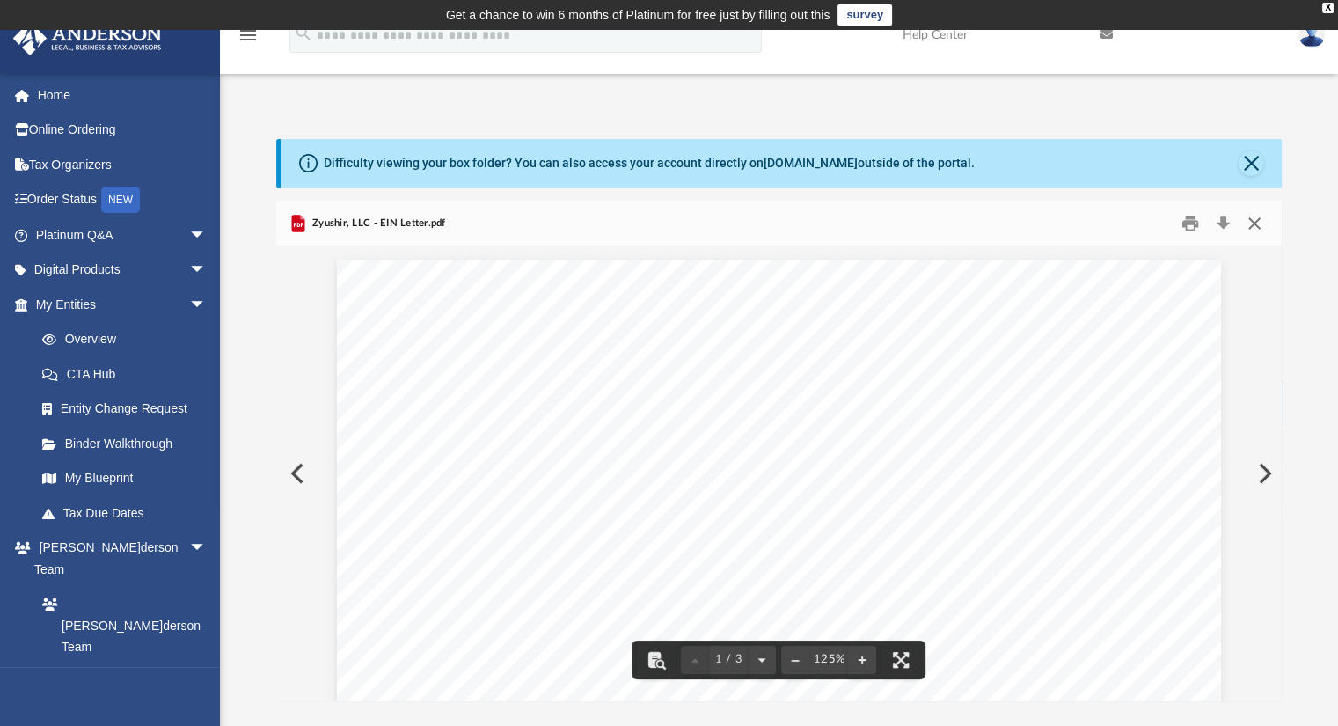
click at [1264, 225] on button "Close" at bounding box center [1255, 222] width 32 height 27
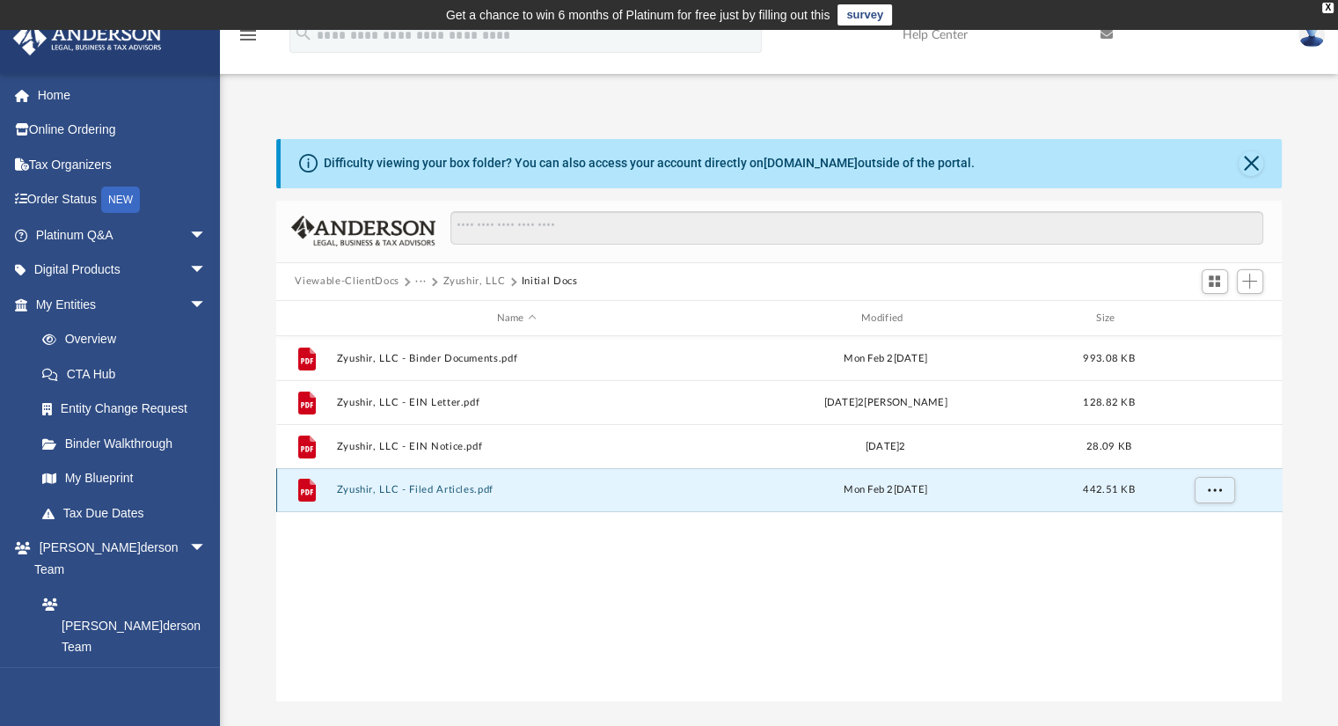
click at [426, 485] on button "Zyushir, LLC - Filed Articles.pdf" at bounding box center [516, 490] width 361 height 11
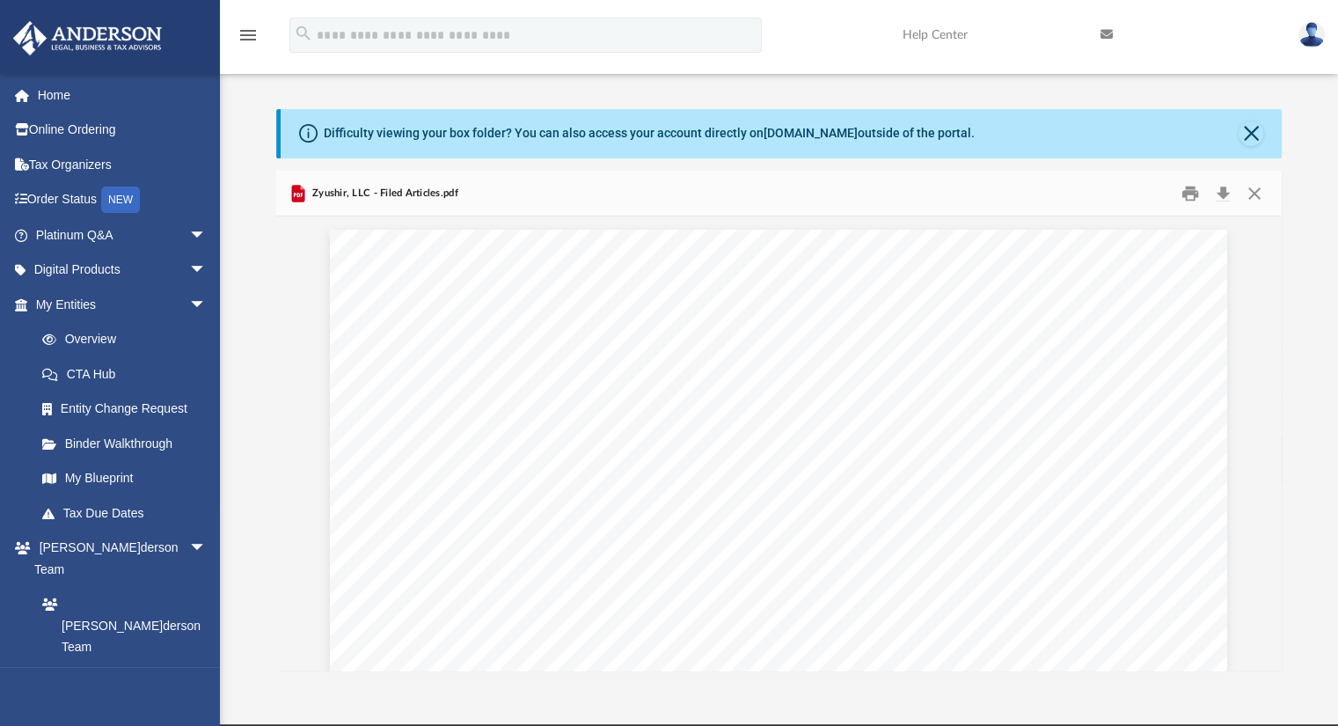
scroll to position [70, 0]
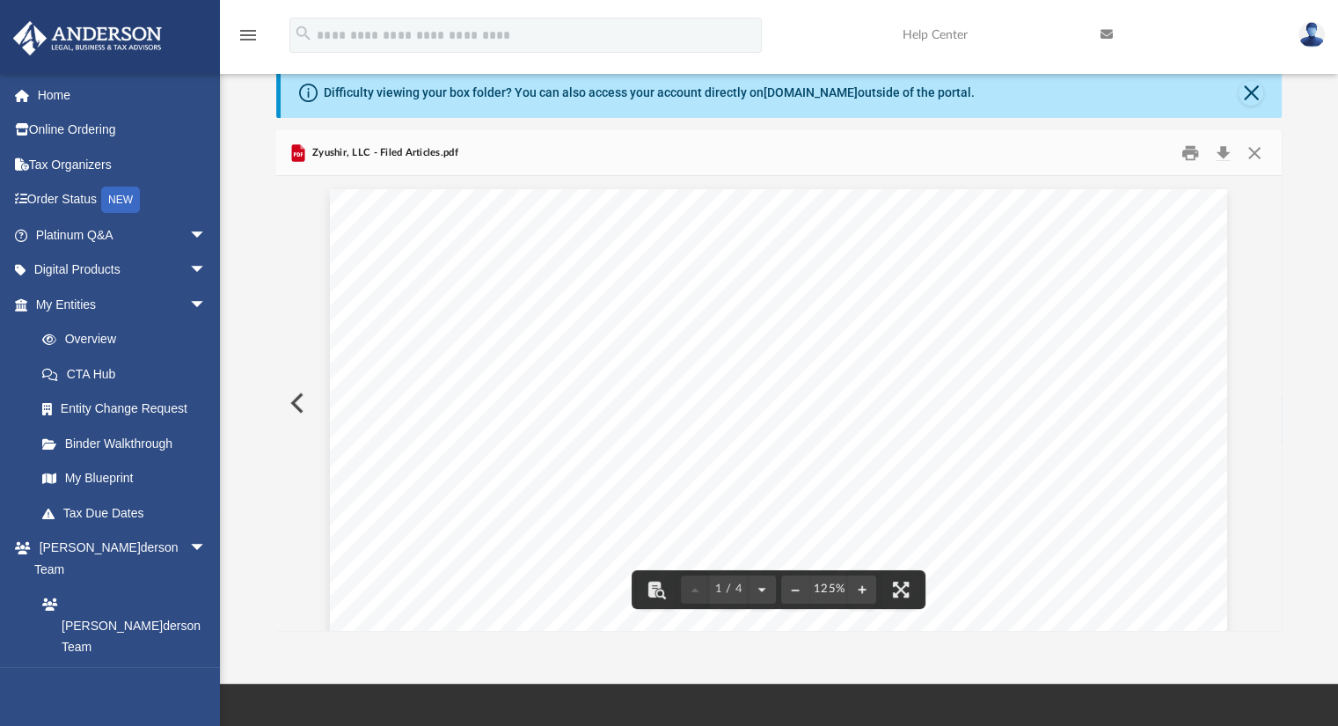
click at [871, 279] on span "" at bounding box center [886, 295] width 37 height 411
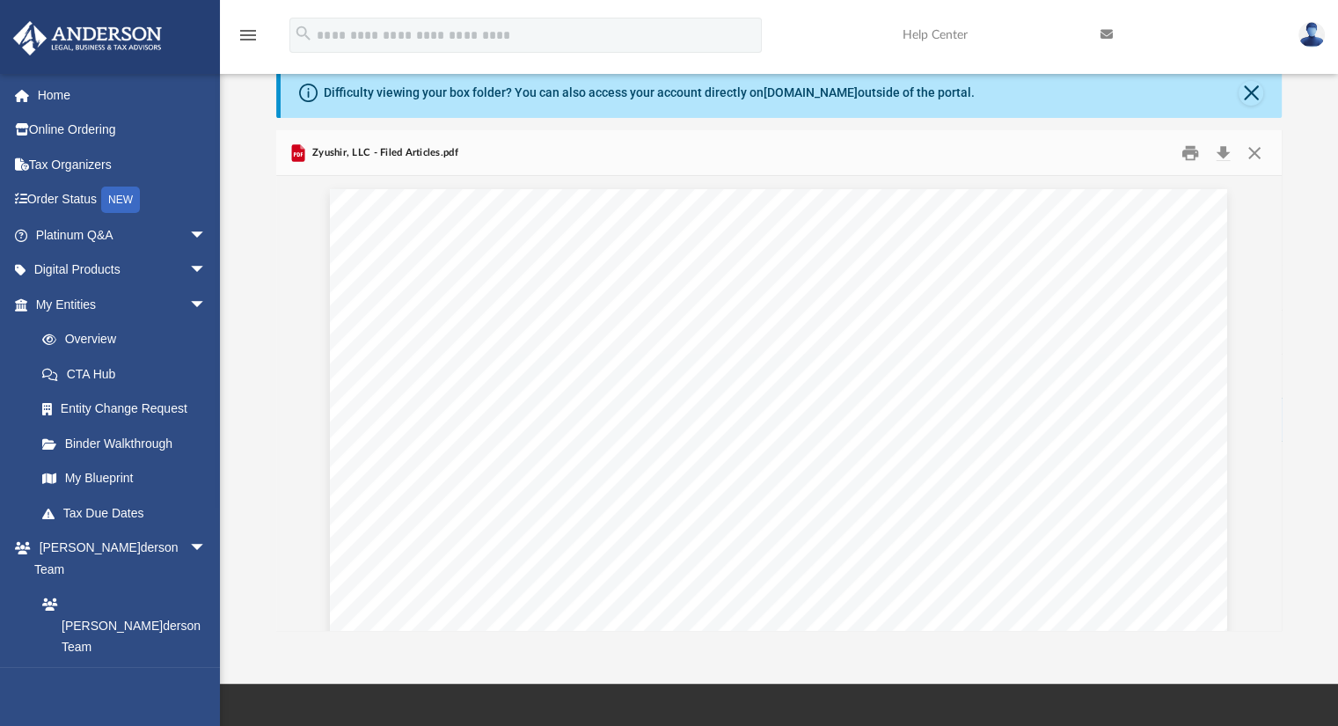
click at [871, 279] on span "" at bounding box center [886, 295] width 37 height 411
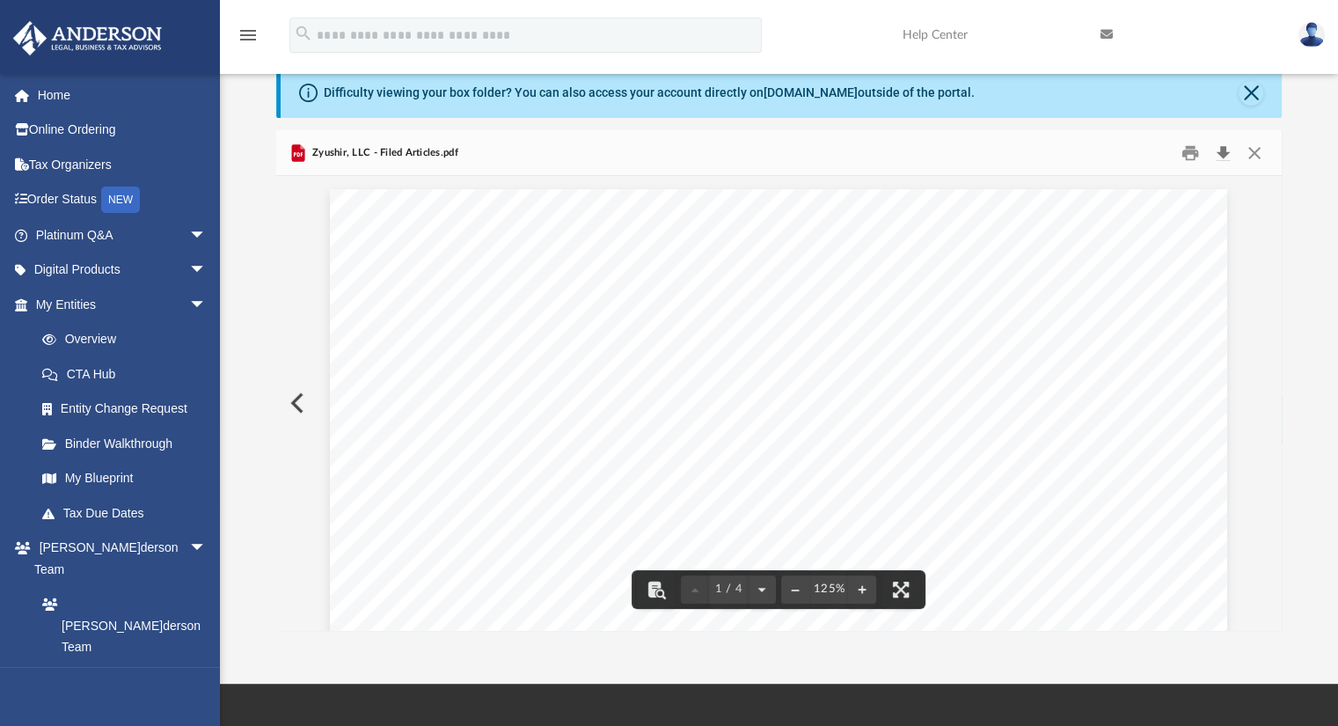
click at [1219, 151] on button "Download" at bounding box center [1224, 152] width 32 height 27
